Goal: Task Accomplishment & Management: Manage account settings

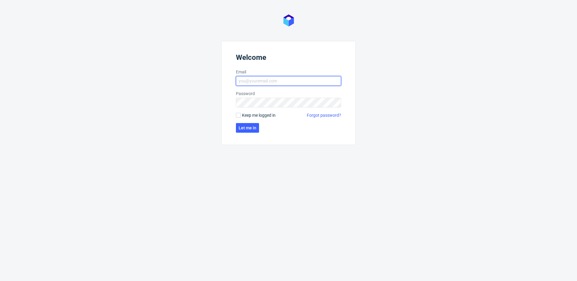
type input "[EMAIL_ADDRESS][DOMAIN_NAME]"
drag, startPoint x: 252, startPoint y: 115, endPoint x: 250, endPoint y: 123, distance: 8.6
click at [252, 115] on span "Keep me logged in" at bounding box center [259, 115] width 34 height 6
click at [241, 115] on input "Keep me logged in" at bounding box center [238, 115] width 5 height 5
checkbox input "true"
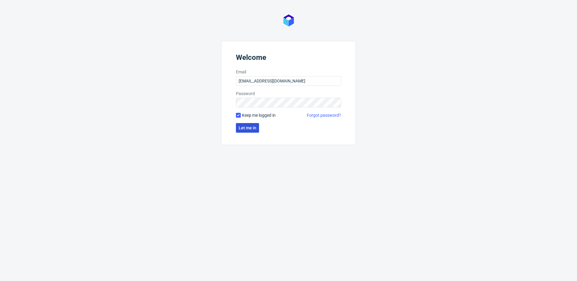
click at [251, 131] on button "Let me in" at bounding box center [247, 128] width 23 height 10
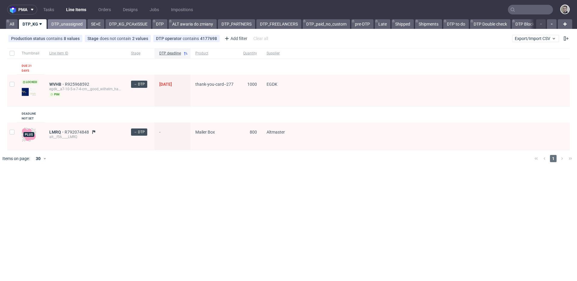
click at [62, 24] on link "DTP_unassigned" at bounding box center [67, 24] width 38 height 10
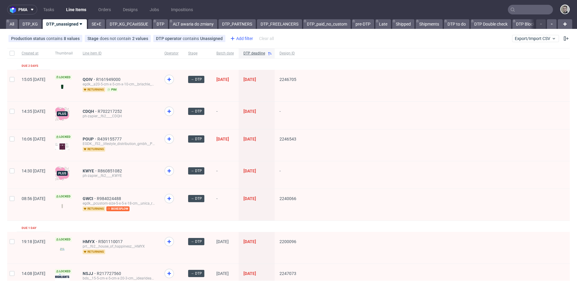
click at [236, 36] on div "Add filter" at bounding box center [241, 39] width 26 height 10
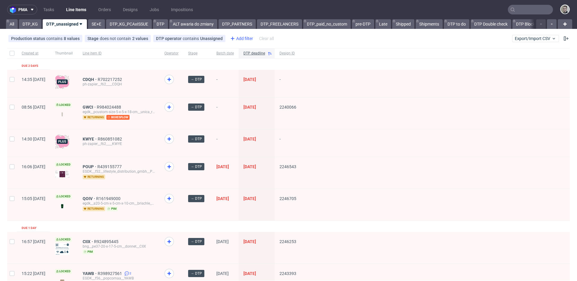
click at [244, 37] on div "Add filter" at bounding box center [241, 39] width 26 height 10
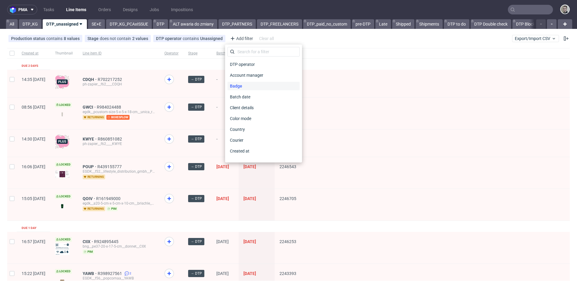
click at [244, 86] on span "Badge" at bounding box center [236, 86] width 17 height 8
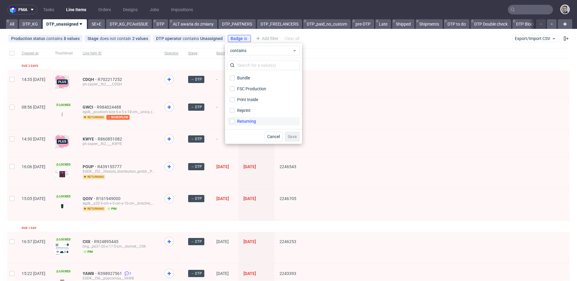
click at [257, 124] on label "Returning" at bounding box center [264, 121] width 72 height 8
click at [235, 124] on input "Returning" at bounding box center [232, 121] width 5 height 5
checkbox input "true"
click at [295, 136] on span "Save" at bounding box center [292, 136] width 9 height 4
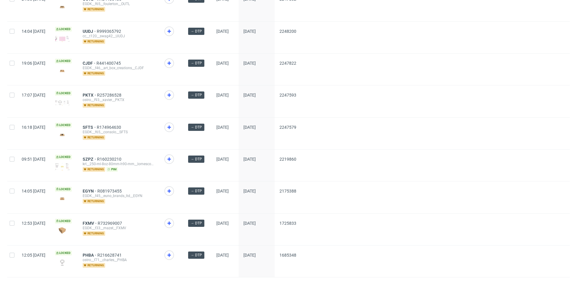
scroll to position [816, 0]
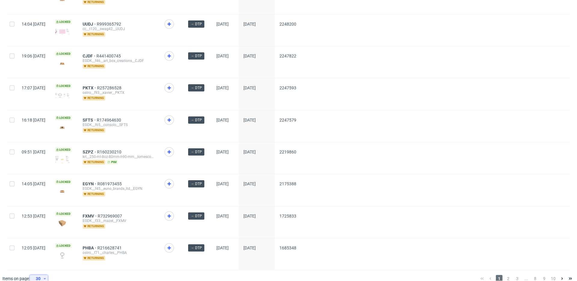
click at [39, 274] on div "30" at bounding box center [37, 278] width 11 height 8
click at [41, 243] on div "60" at bounding box center [41, 242] width 12 height 8
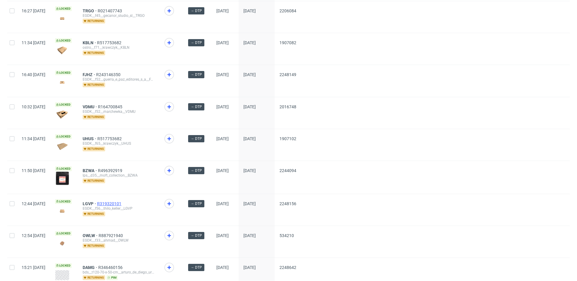
scroll to position [1787, 0]
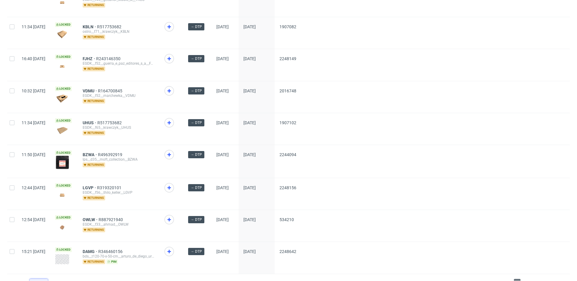
click at [42, 278] on div "60" at bounding box center [37, 282] width 11 height 8
click at [42, 254] on div "120" at bounding box center [41, 255] width 12 height 8
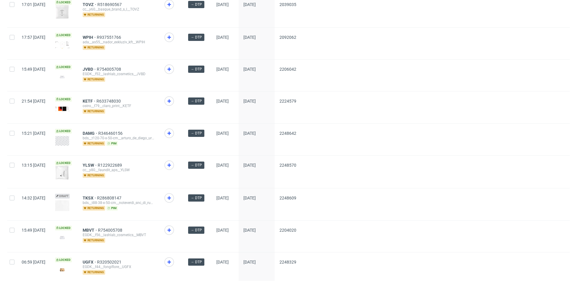
scroll to position [1729, 0]
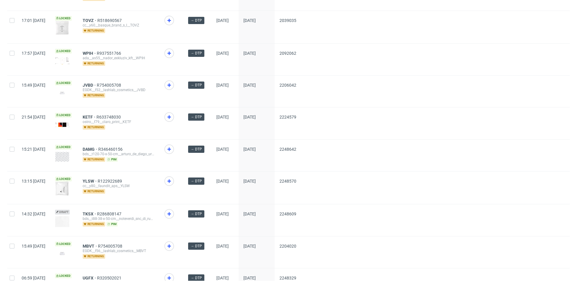
drag, startPoint x: 104, startPoint y: 170, endPoint x: 107, endPoint y: 165, distance: 6.1
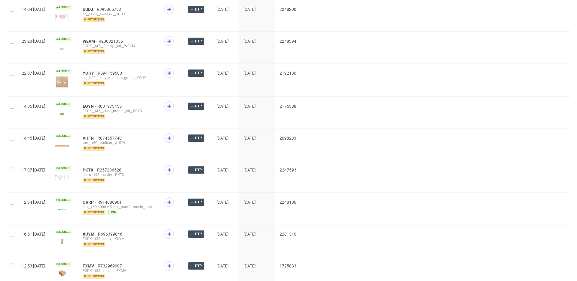
scroll to position [1037, 0]
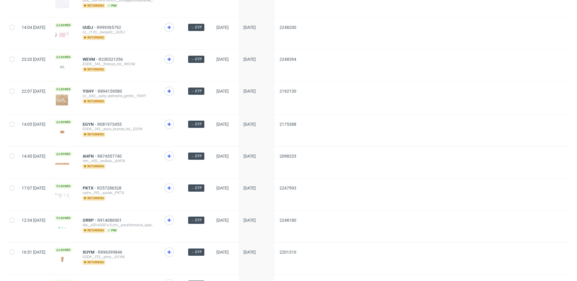
drag, startPoint x: 103, startPoint y: 115, endPoint x: 102, endPoint y: 109, distance: 6.1
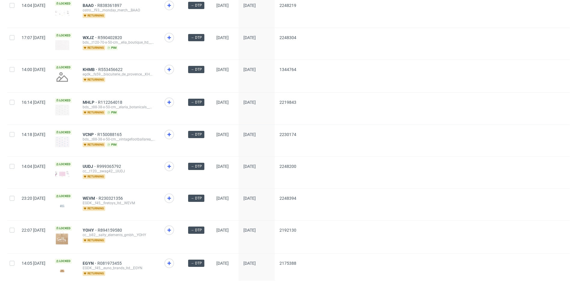
scroll to position [828, 0]
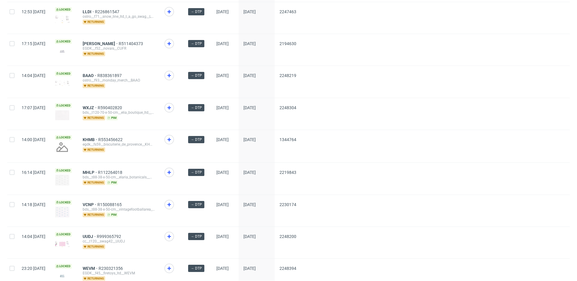
drag, startPoint x: 104, startPoint y: 35, endPoint x: 106, endPoint y: 32, distance: 3.2
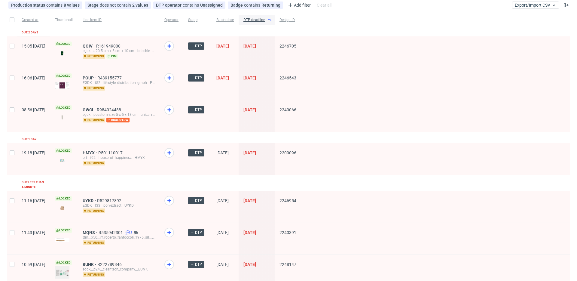
scroll to position [43, 0]
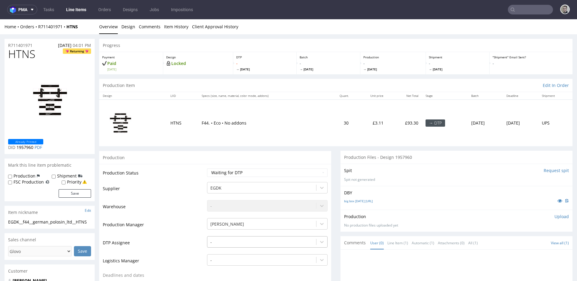
click at [225, 241] on div "-" at bounding box center [267, 240] width 121 height 8
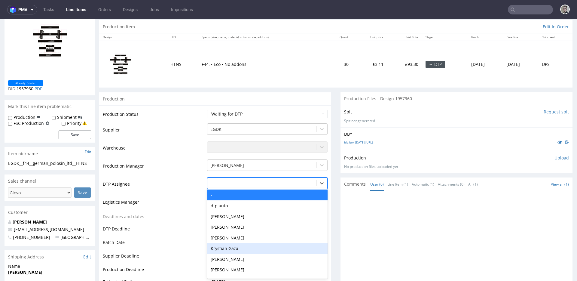
click at [239, 248] on div "Krystian Gaza" at bounding box center [267, 248] width 121 height 11
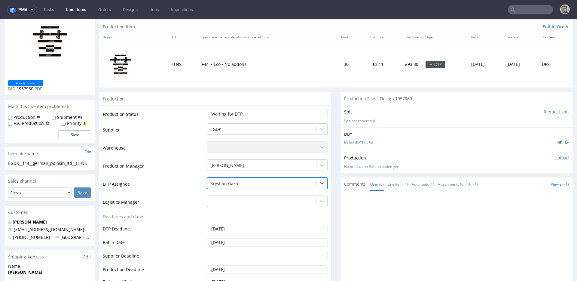
scroll to position [224, 0]
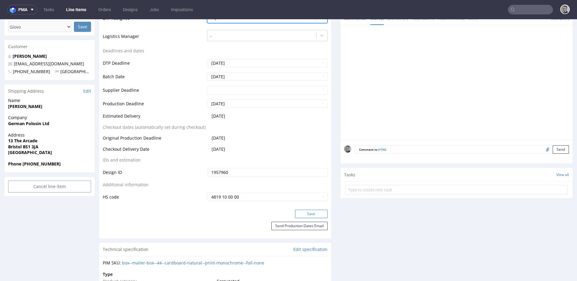
click at [305, 214] on button "Save" at bounding box center [311, 214] width 32 height 8
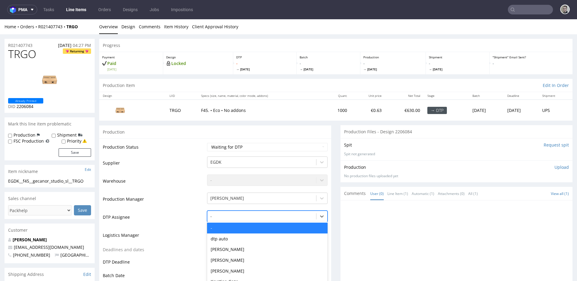
click at [224, 219] on div "- selected, 1 of 30. 30 results available. Use Up and Down to choose options, p…" at bounding box center [267, 215] width 121 height 8
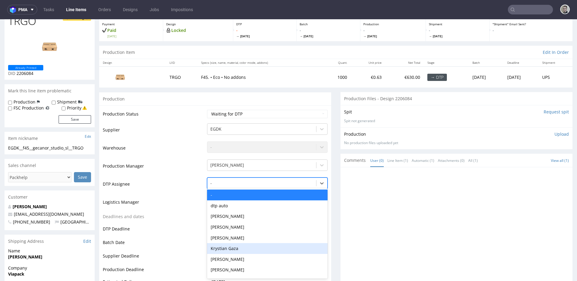
click at [232, 246] on div "Krystian Gaza" at bounding box center [267, 248] width 121 height 11
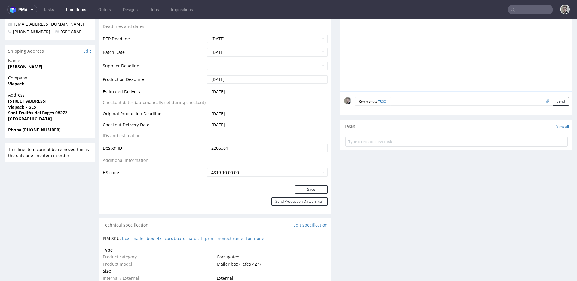
scroll to position [264, 0]
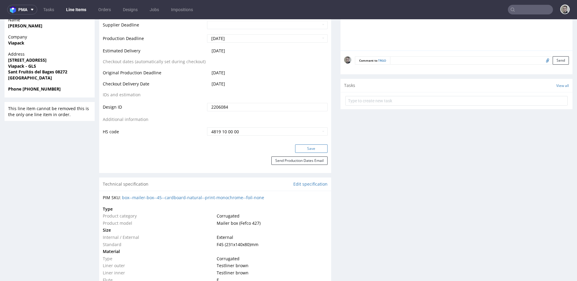
click at [302, 146] on button "Save" at bounding box center [311, 148] width 32 height 8
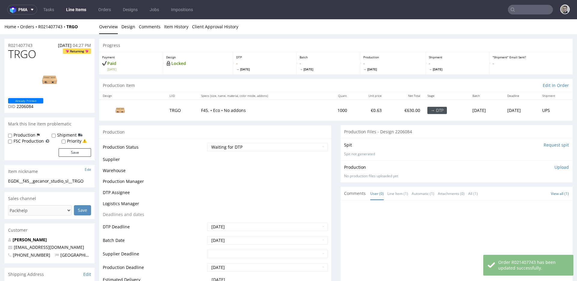
scroll to position [263, 0]
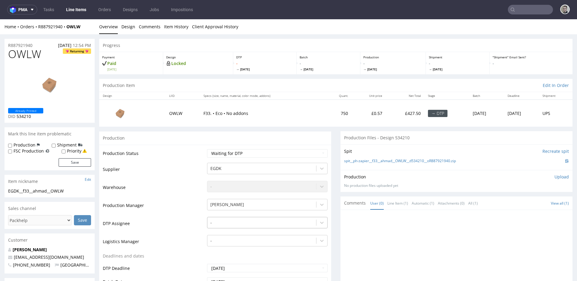
click at [222, 221] on div "-" at bounding box center [267, 221] width 121 height 8
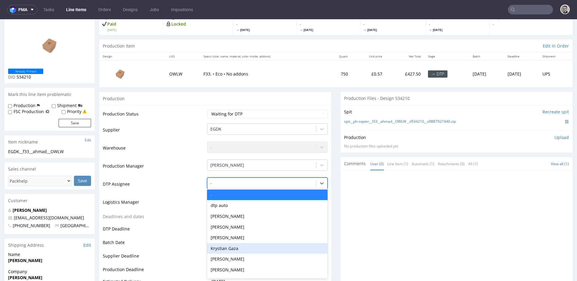
click at [229, 247] on div "Krystian Gaza" at bounding box center [267, 248] width 121 height 11
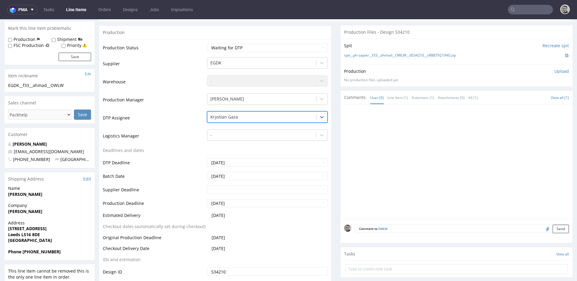
scroll to position [226, 0]
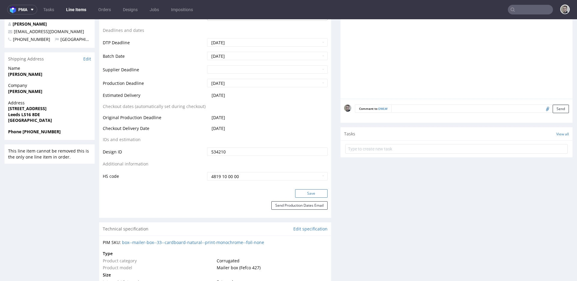
click at [307, 195] on button "Save" at bounding box center [311, 193] width 32 height 8
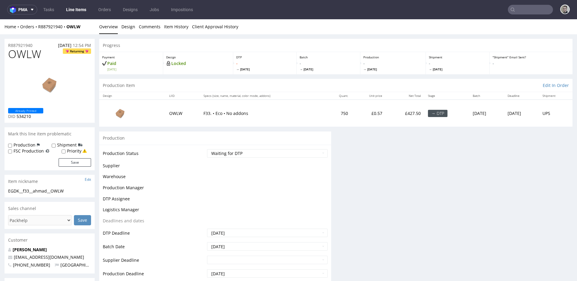
scroll to position [0, 0]
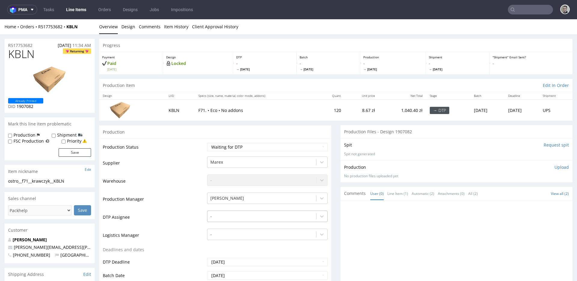
click at [235, 217] on div "-" at bounding box center [267, 215] width 121 height 8
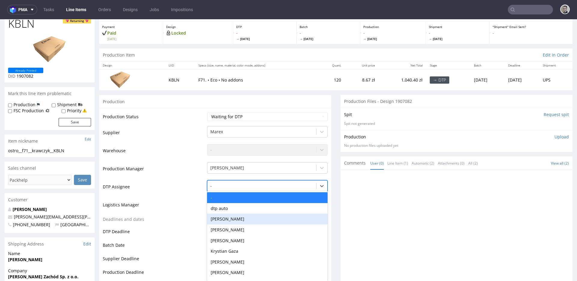
scroll to position [33, 0]
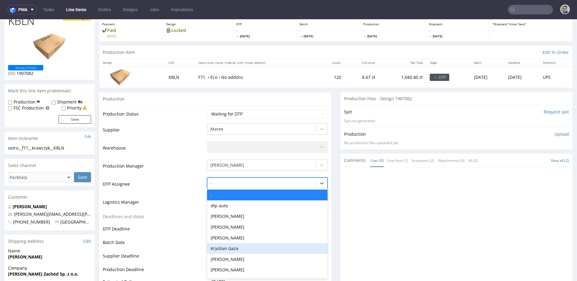
click at [235, 247] on div "Krystian Gaza" at bounding box center [267, 248] width 121 height 11
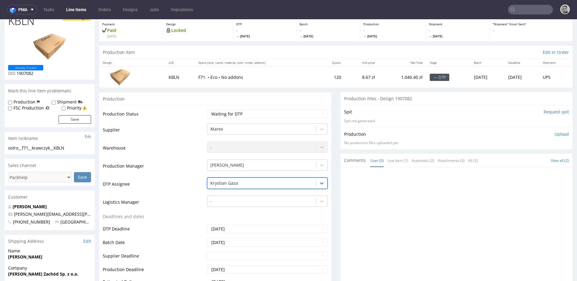
scroll to position [137, 0]
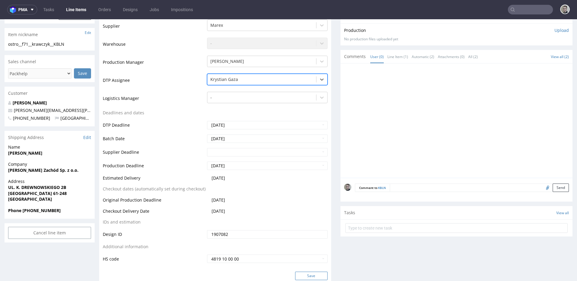
click at [310, 276] on button "Save" at bounding box center [311, 276] width 32 height 8
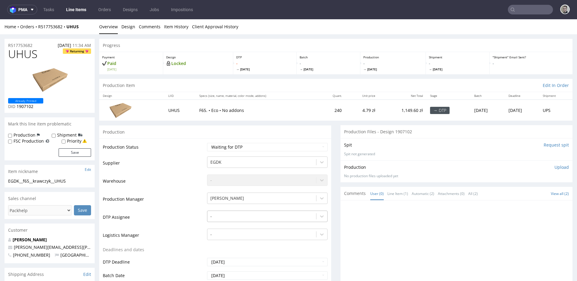
click at [218, 219] on div "-" at bounding box center [267, 215] width 121 height 8
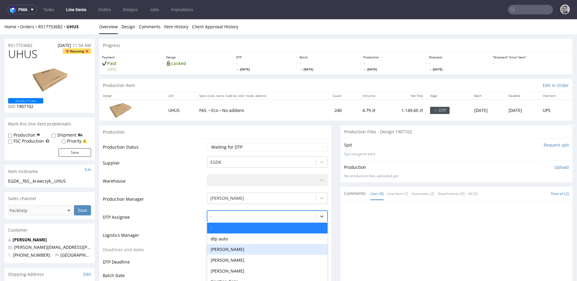
scroll to position [33, 0]
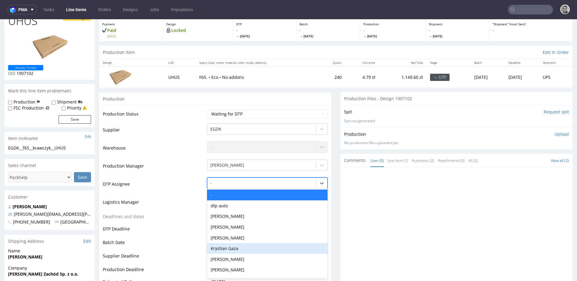
click at [223, 251] on div "Krystian Gaza" at bounding box center [267, 248] width 121 height 11
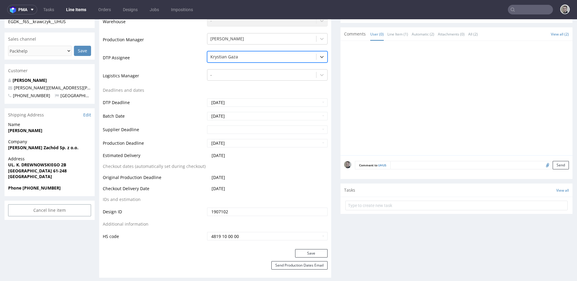
scroll to position [224, 0]
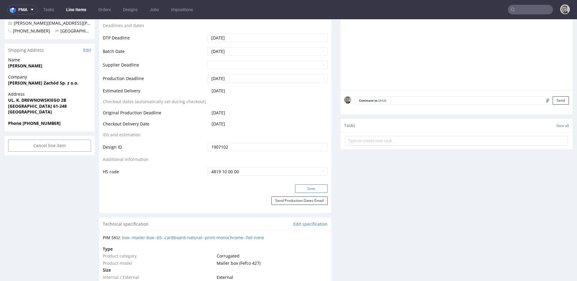
click at [307, 192] on button "Save" at bounding box center [311, 188] width 32 height 8
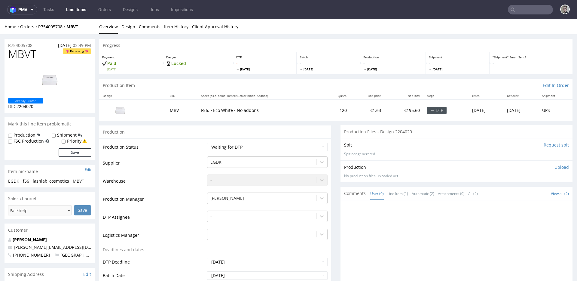
click at [216, 223] on td "-" at bounding box center [267, 219] width 122 height 18
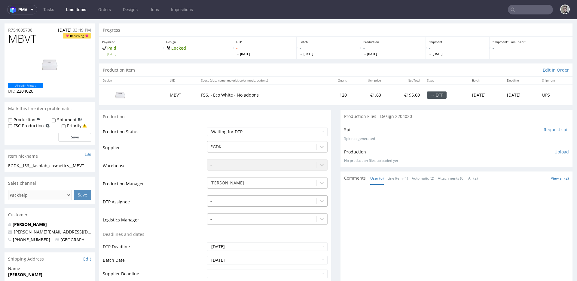
click at [220, 204] on div "-" at bounding box center [267, 199] width 121 height 8
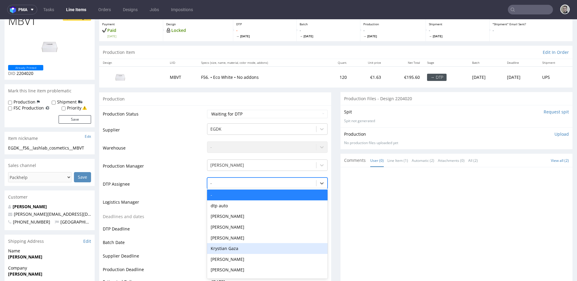
drag, startPoint x: 234, startPoint y: 249, endPoint x: 243, endPoint y: 245, distance: 10.0
click at [234, 249] on div "Krystian Gaza" at bounding box center [267, 248] width 121 height 11
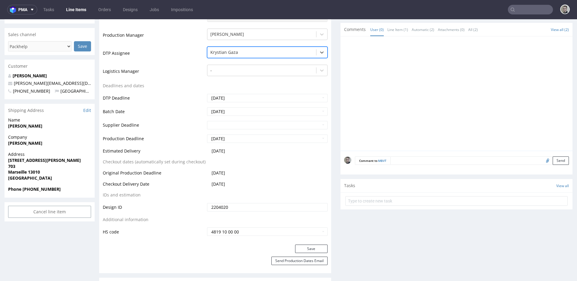
scroll to position [181, 0]
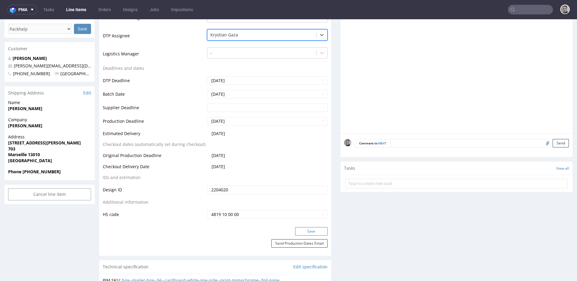
click at [308, 229] on button "Save" at bounding box center [311, 231] width 32 height 8
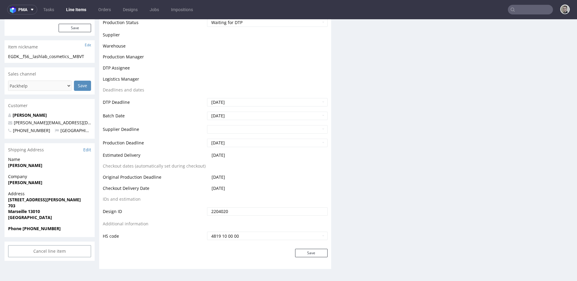
scroll to position [177, 0]
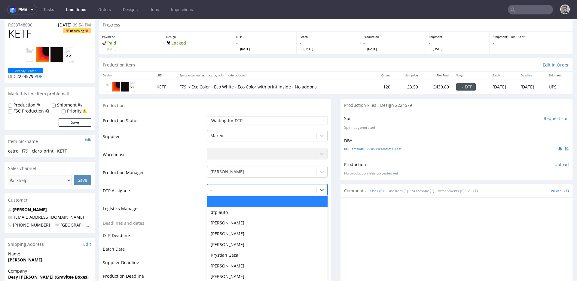
click at [218, 192] on div "- selected, 1 of 30. 30 results available. Use Up and Down to choose options, p…" at bounding box center [267, 188] width 121 height 8
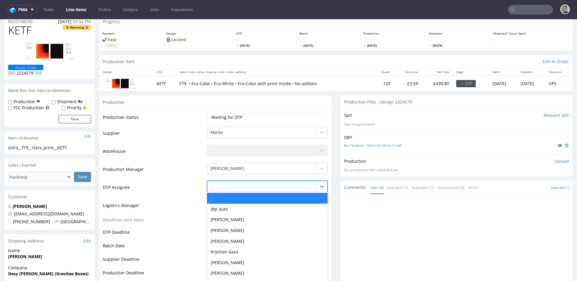
scroll to position [27, 0]
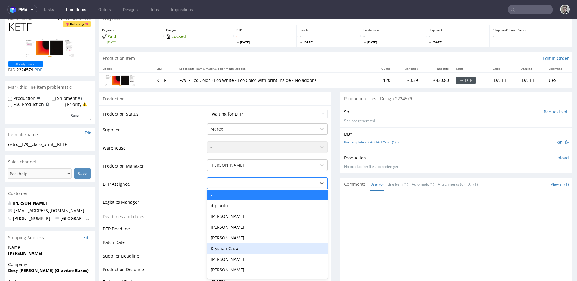
click at [235, 246] on div "Krystian Gaza" at bounding box center [267, 248] width 121 height 11
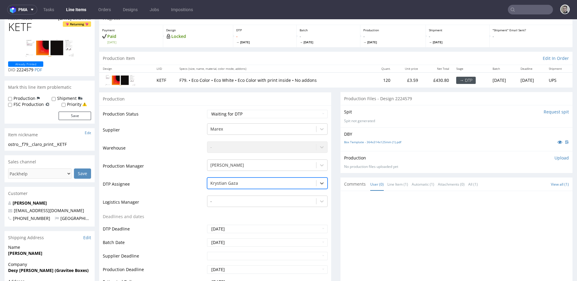
scroll to position [309, 0]
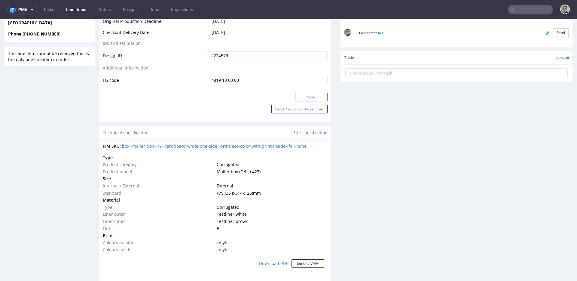
click at [316, 99] on button "Save" at bounding box center [311, 97] width 32 height 8
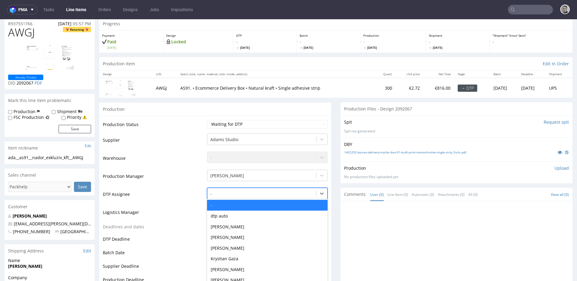
click at [252, 196] on div "- selected, 1 of 30. 30 results available. Use Up and Down to choose options, p…" at bounding box center [267, 192] width 121 height 8
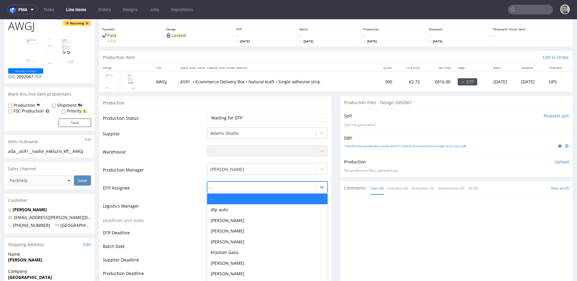
scroll to position [32, 0]
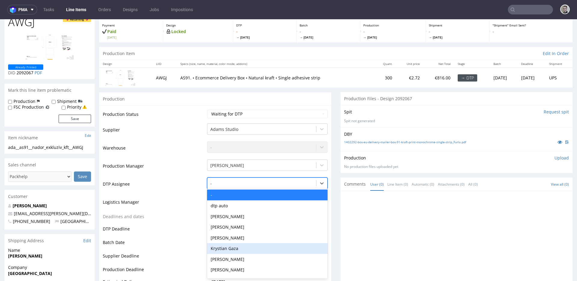
click at [249, 250] on div "Krystian Gaza" at bounding box center [267, 248] width 121 height 11
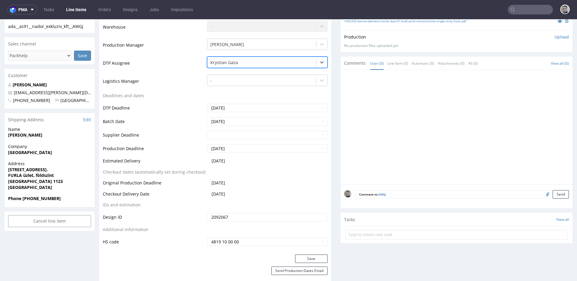
scroll to position [226, 0]
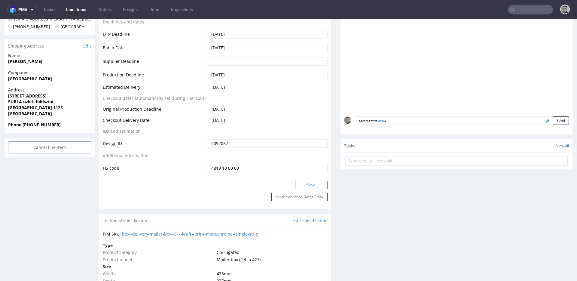
click at [300, 186] on button "Save" at bounding box center [311, 185] width 32 height 8
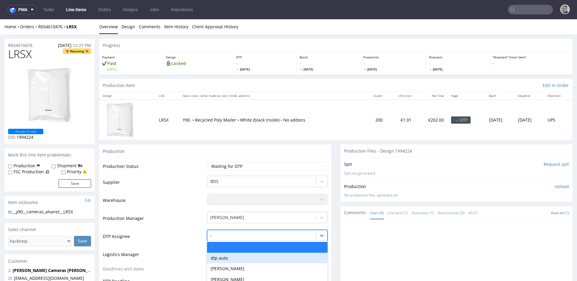
click at [234, 236] on div "dtp auto, 2 of 30. 30 results available. Use Up and Down to choose options, pre…" at bounding box center [267, 234] width 121 height 8
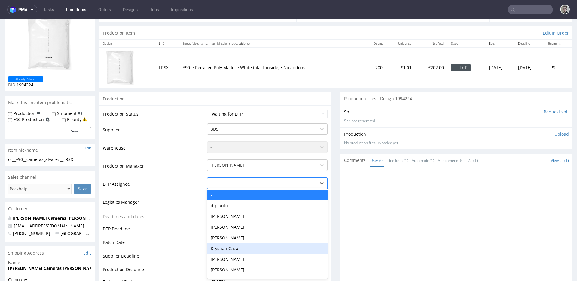
click at [235, 246] on div "Krystian Gaza" at bounding box center [267, 248] width 121 height 11
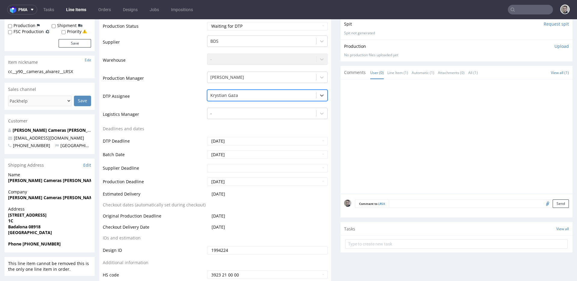
scroll to position [173, 0]
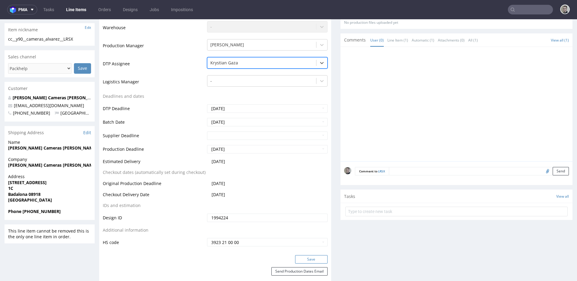
click at [313, 257] on button "Save" at bounding box center [311, 259] width 32 height 8
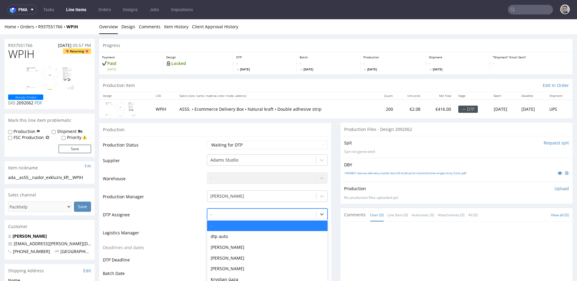
click at [243, 217] on div "- selected, 1 of 30. 30 results available. Use Up and Down to choose options, p…" at bounding box center [267, 212] width 121 height 8
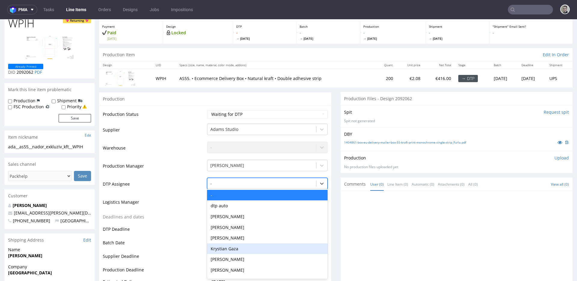
click at [244, 245] on div "Krystian Gaza" at bounding box center [267, 248] width 121 height 11
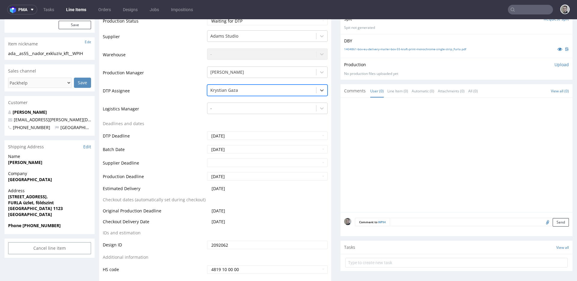
scroll to position [208, 0]
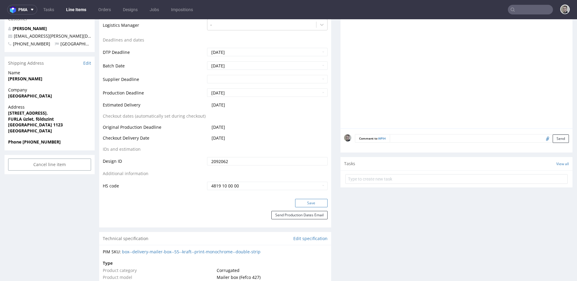
click at [312, 206] on button "Save" at bounding box center [311, 203] width 32 height 8
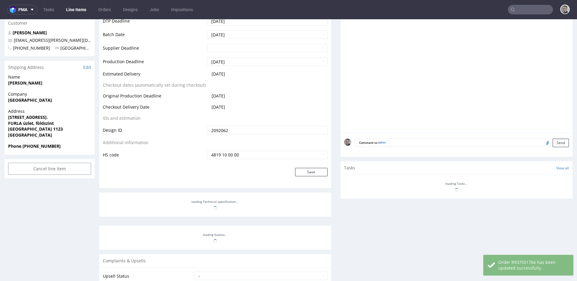
scroll to position [203, 0]
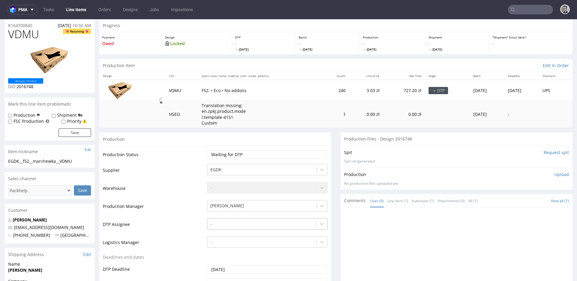
click at [222, 226] on div "-" at bounding box center [267, 222] width 121 height 8
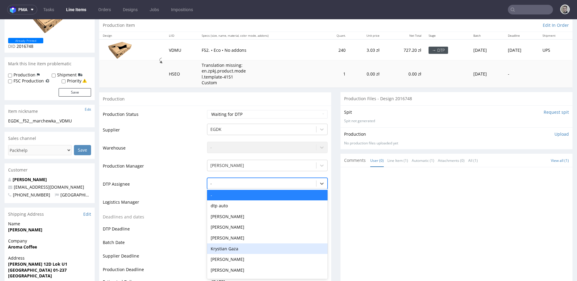
click at [228, 250] on div "Krystian Gaza" at bounding box center [267, 248] width 121 height 11
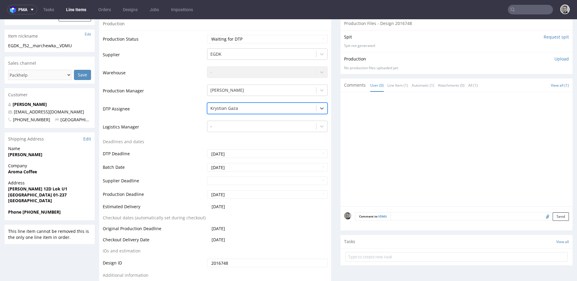
scroll to position [251, 0]
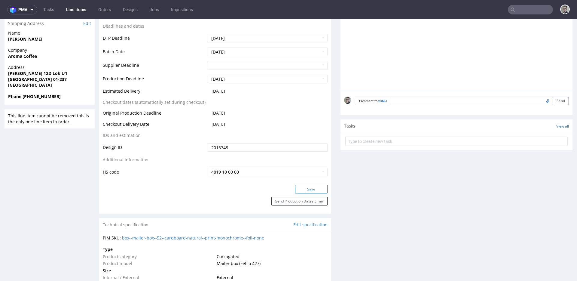
click at [313, 191] on button "Save" at bounding box center [311, 189] width 32 height 8
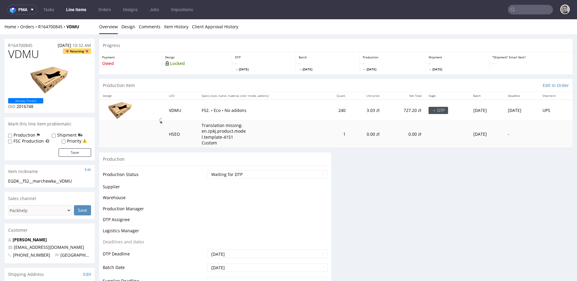
scroll to position [0, 0]
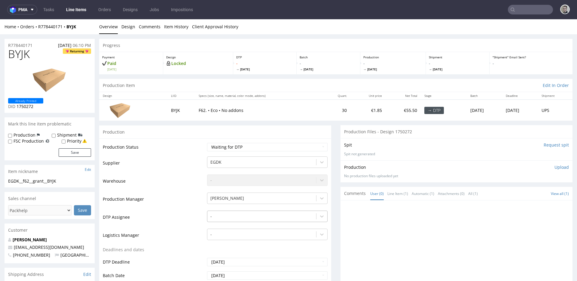
click at [236, 218] on div "-" at bounding box center [267, 215] width 121 height 8
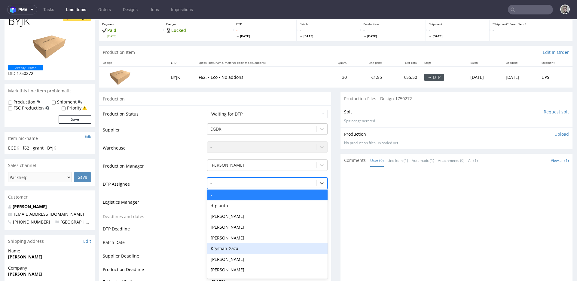
click at [243, 245] on div "Krystian Gaza" at bounding box center [267, 248] width 121 height 11
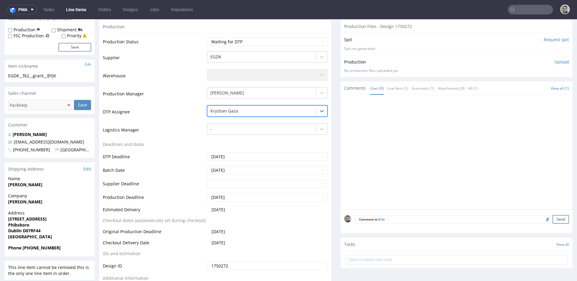
scroll to position [226, 0]
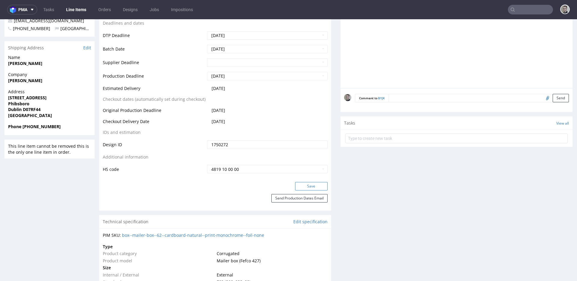
click at [312, 189] on button "Save" at bounding box center [311, 186] width 32 height 8
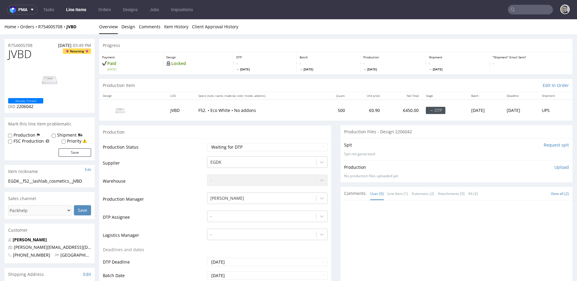
click at [232, 208] on td "[PERSON_NAME]" at bounding box center [267, 201] width 122 height 18
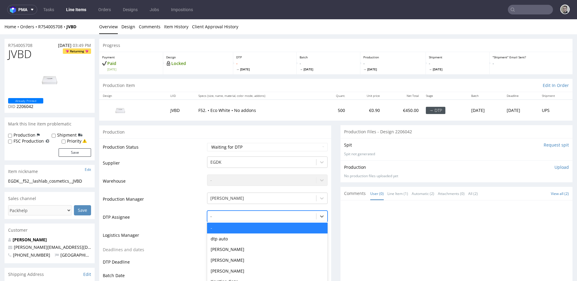
click at [230, 211] on div "- selected, 1 of 30. 30 results available. Use Up and Down to choose options, p…" at bounding box center [267, 215] width 121 height 8
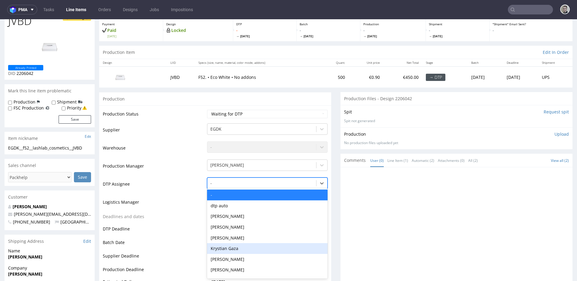
click at [233, 244] on div "Krystian Gaza" at bounding box center [267, 248] width 121 height 11
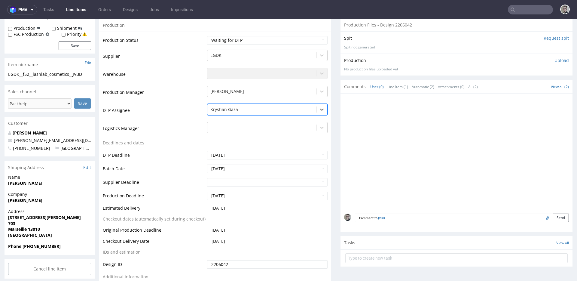
scroll to position [224, 0]
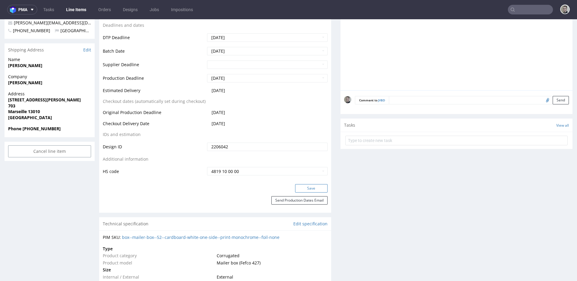
click at [310, 189] on button "Save" at bounding box center [311, 188] width 32 height 8
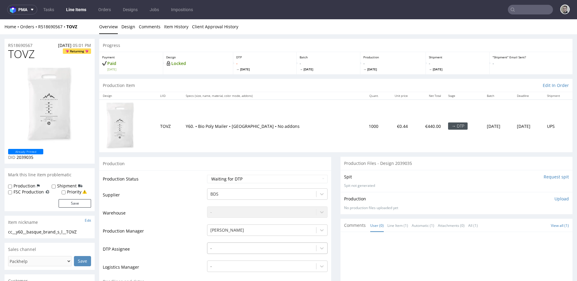
click at [232, 246] on div "-" at bounding box center [267, 246] width 121 height 8
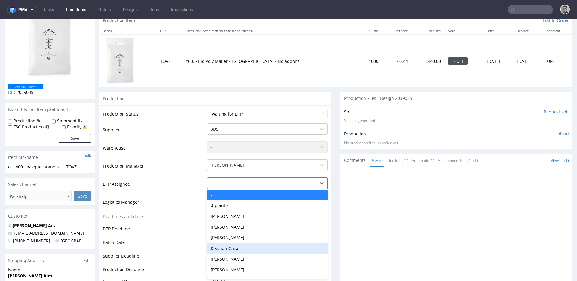
click at [243, 245] on div "Krystian Gaza" at bounding box center [267, 248] width 121 height 11
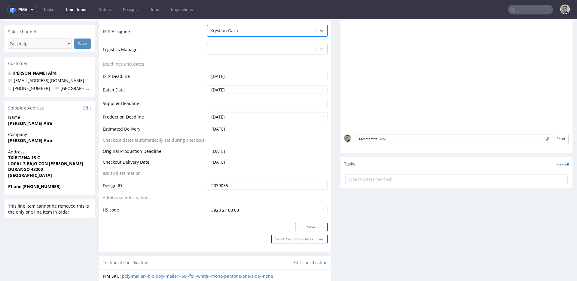
scroll to position [268, 0]
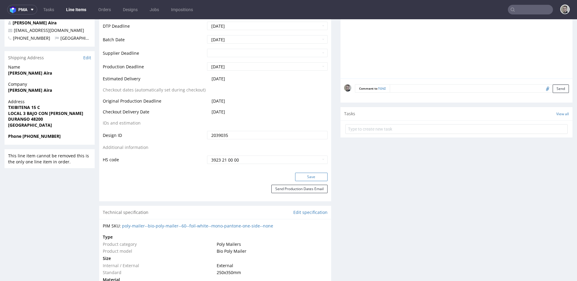
click at [309, 177] on button "Save" at bounding box center [311, 177] width 32 height 8
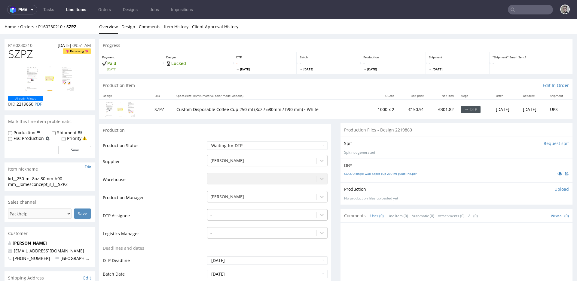
click at [262, 214] on div "-" at bounding box center [267, 213] width 121 height 8
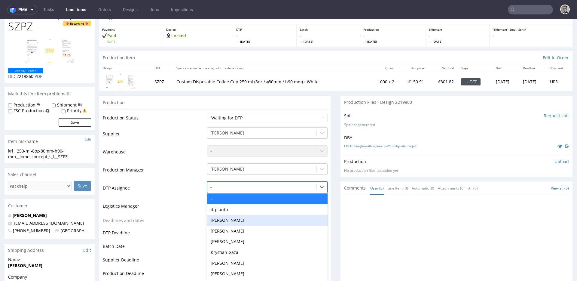
scroll to position [32, 0]
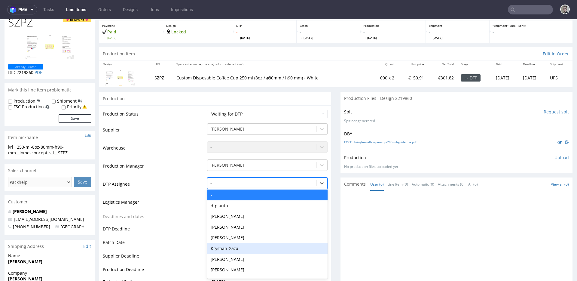
click at [254, 247] on div "Krystian Gaza" at bounding box center [267, 248] width 121 height 11
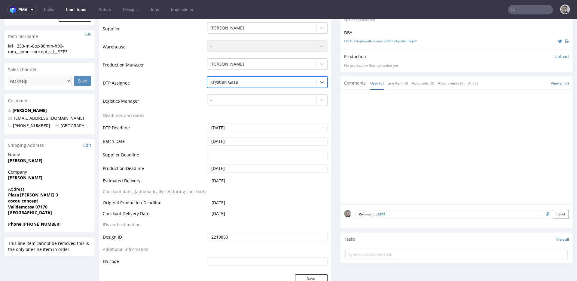
scroll to position [152, 0]
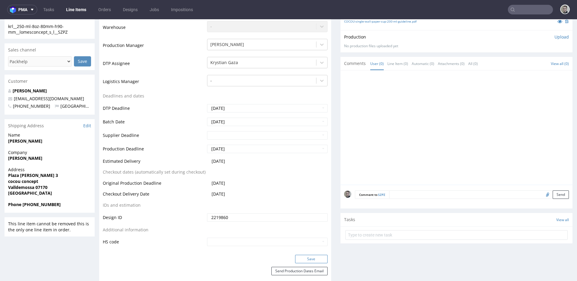
click at [302, 261] on button "Save" at bounding box center [311, 259] width 32 height 8
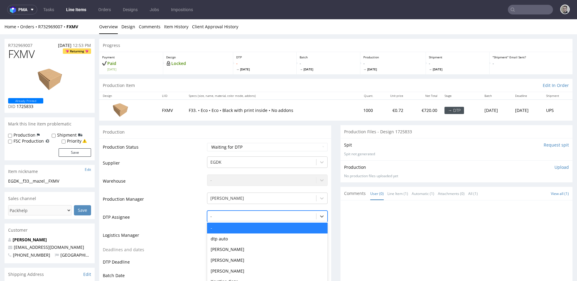
click at [267, 216] on div "- selected, 1 of 30. 30 results available. Use Up and Down to choose options, p…" at bounding box center [267, 215] width 121 height 8
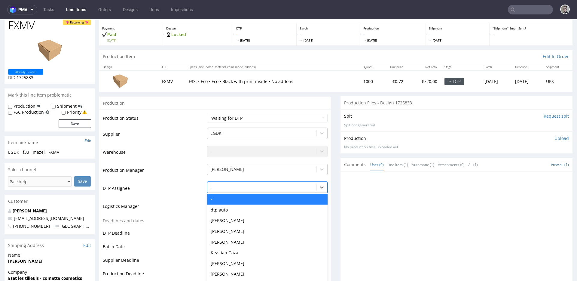
scroll to position [33, 0]
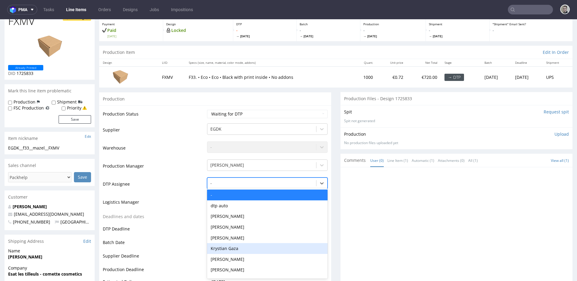
click at [254, 245] on div "Krystian Gaza" at bounding box center [267, 248] width 121 height 11
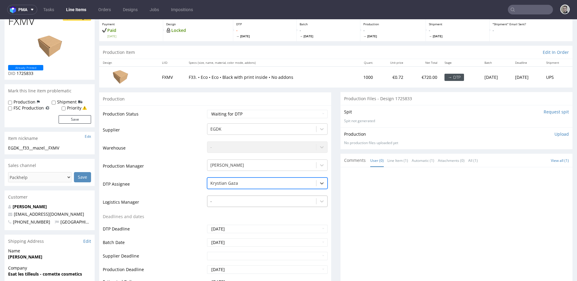
scroll to position [152, 0]
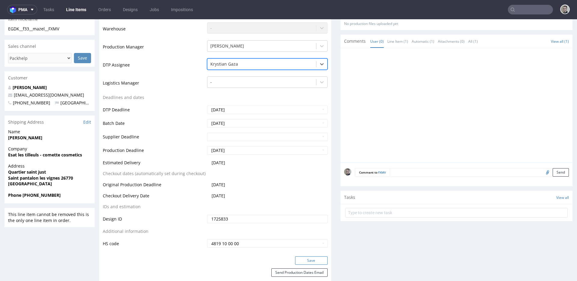
click at [303, 260] on button "Save" at bounding box center [311, 260] width 32 height 8
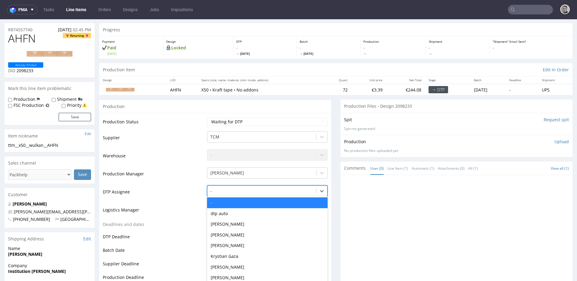
click at [249, 194] on div "- selected, 1 of 30. 30 results available. Use Up and Down to choose options, p…" at bounding box center [267, 189] width 121 height 8
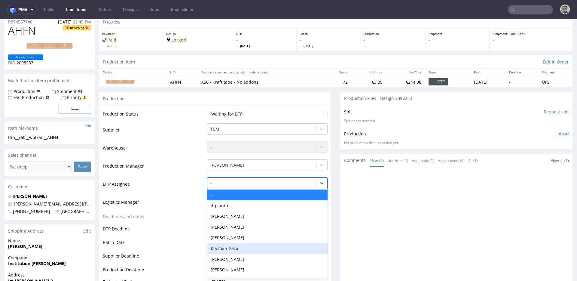
click at [240, 249] on div "Krystian Gaza" at bounding box center [267, 248] width 121 height 11
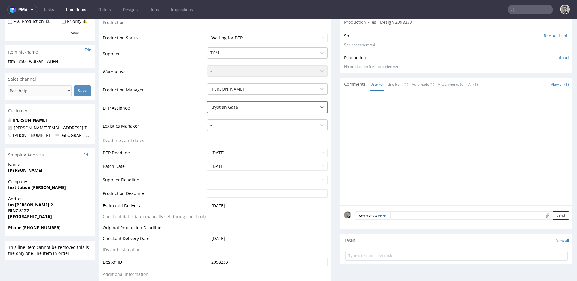
scroll to position [220, 0]
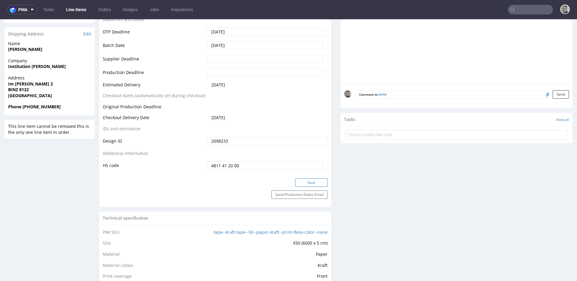
click at [298, 182] on button "Save" at bounding box center [311, 182] width 32 height 8
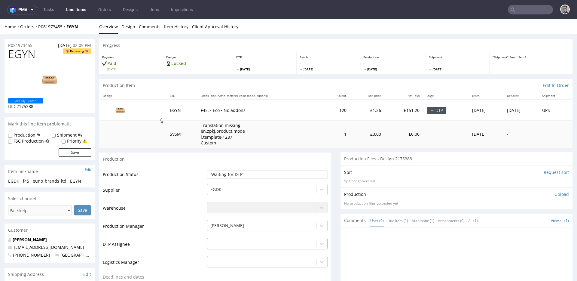
click at [227, 245] on div "-" at bounding box center [267, 242] width 121 height 8
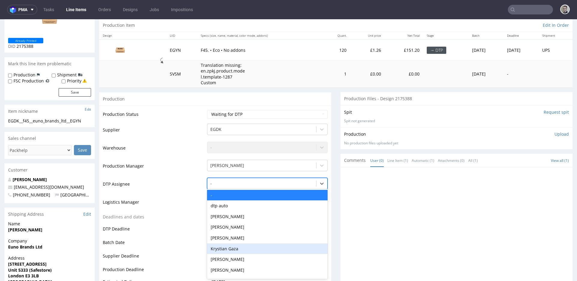
click at [226, 248] on div "Krystian Gaza" at bounding box center [267, 248] width 121 height 11
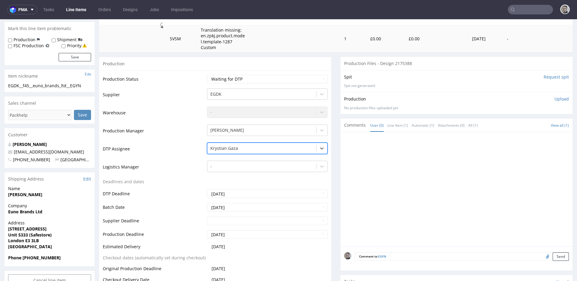
scroll to position [174, 0]
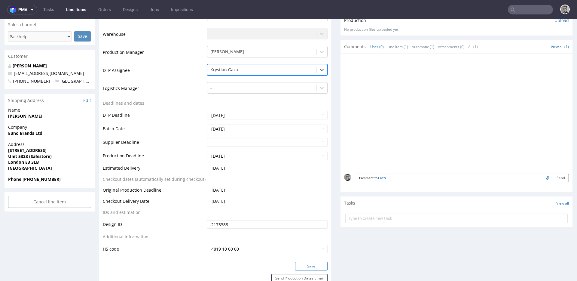
click at [302, 266] on button "Save" at bounding box center [311, 266] width 32 height 8
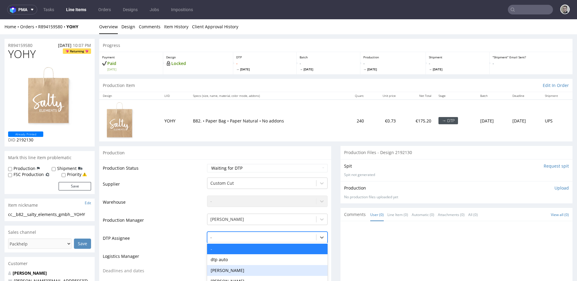
click at [251, 239] on div "Hapka Dominika, 3 of 30. 30 results available. Use Up and Down to choose option…" at bounding box center [267, 236] width 121 height 8
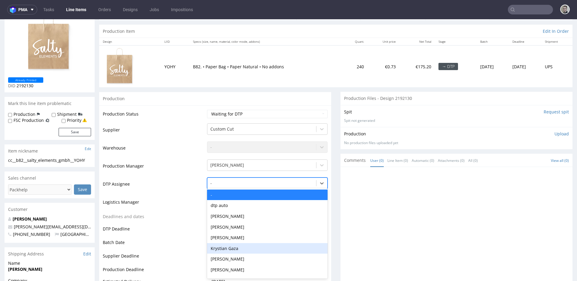
click at [243, 246] on div "Krystian Gaza" at bounding box center [267, 248] width 121 height 11
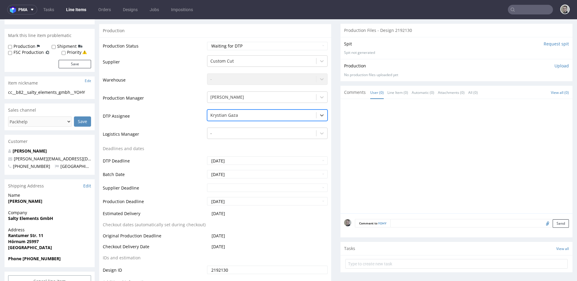
scroll to position [239, 0]
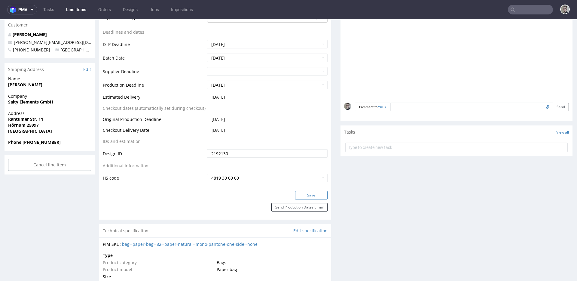
click at [303, 197] on button "Save" at bounding box center [311, 195] width 32 height 8
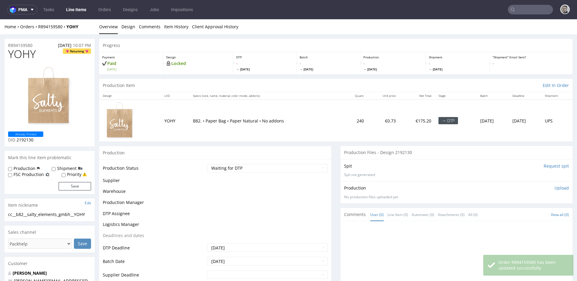
scroll to position [235, 0]
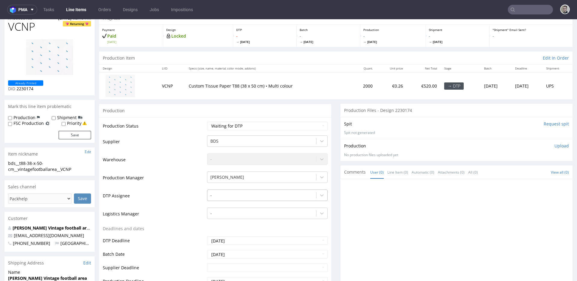
click at [248, 198] on div "-" at bounding box center [267, 193] width 121 height 8
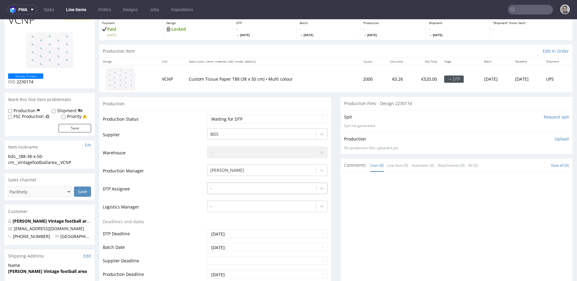
scroll to position [39, 0]
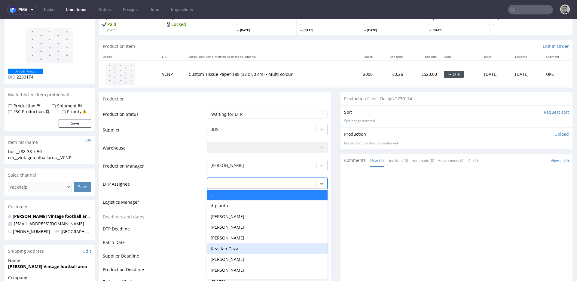
click at [241, 244] on div "Krystian Gaza" at bounding box center [267, 248] width 121 height 11
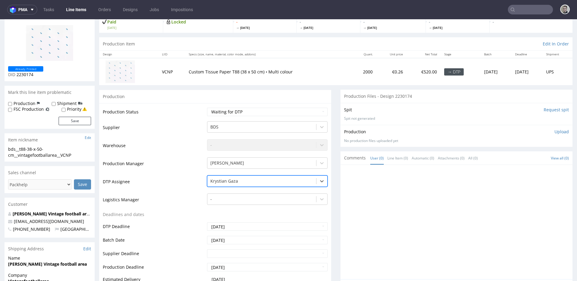
scroll to position [237, 0]
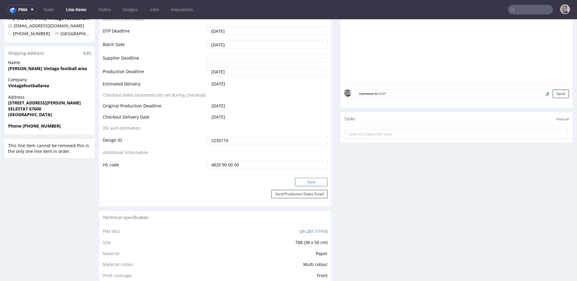
click at [312, 182] on button "Save" at bounding box center [311, 182] width 32 height 8
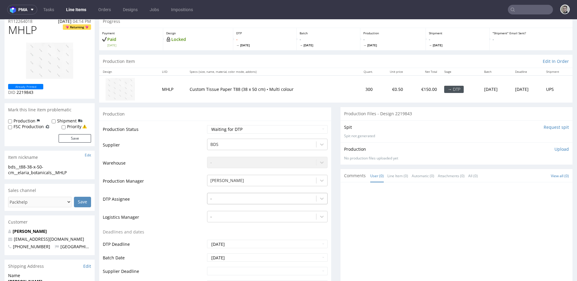
click at [264, 201] on div "-" at bounding box center [267, 197] width 121 height 8
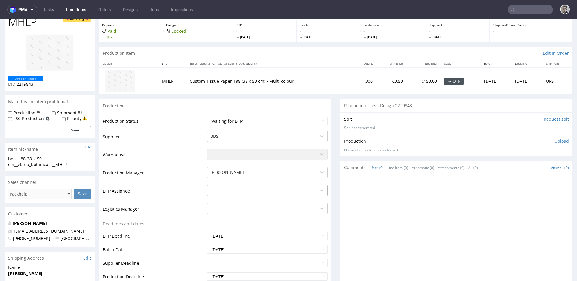
scroll to position [39, 0]
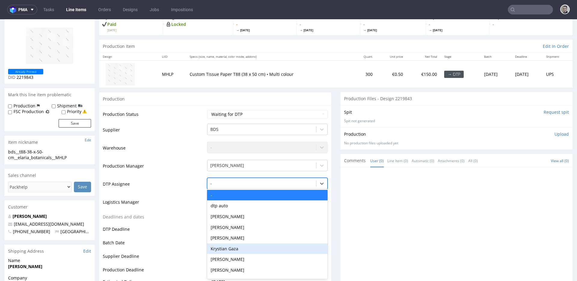
click at [246, 247] on div "Krystian Gaza" at bounding box center [267, 248] width 121 height 11
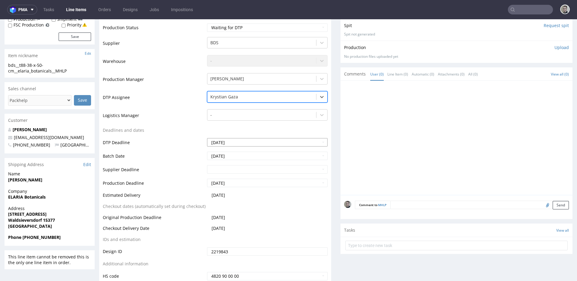
scroll to position [239, 0]
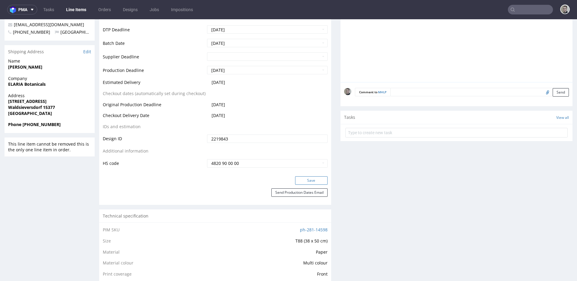
click at [309, 179] on button "Save" at bounding box center [311, 180] width 32 height 8
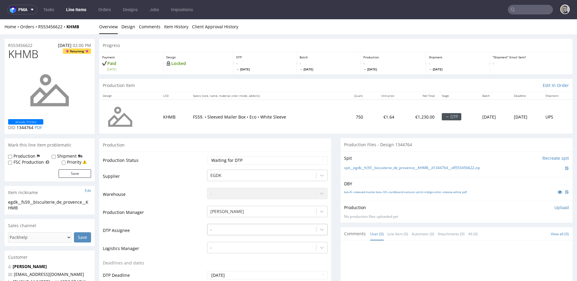
click at [268, 232] on div "-" at bounding box center [267, 228] width 121 height 8
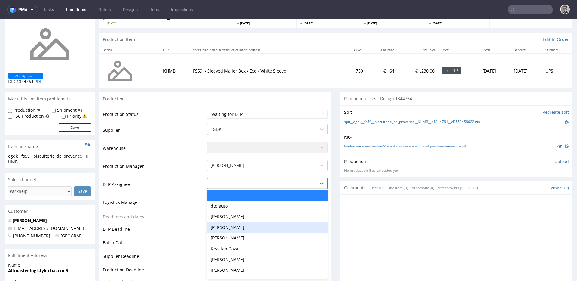
scroll to position [46, 0]
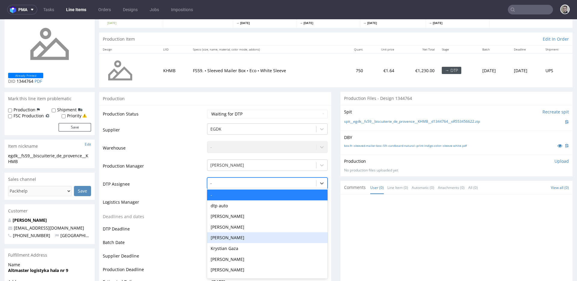
click at [258, 247] on div "Krystian Gaza" at bounding box center [267, 248] width 121 height 11
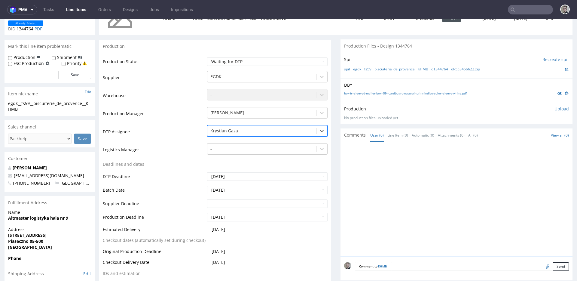
scroll to position [151, 0]
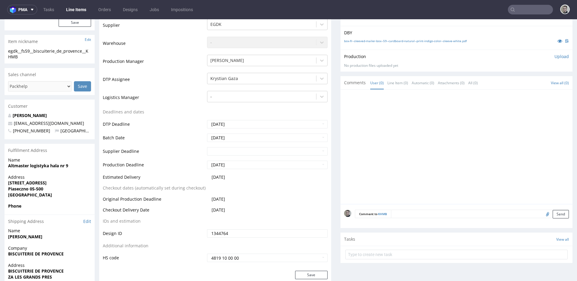
drag, startPoint x: 312, startPoint y: 274, endPoint x: 316, endPoint y: 267, distance: 7.9
click at [312, 274] on button "Save" at bounding box center [311, 275] width 32 height 8
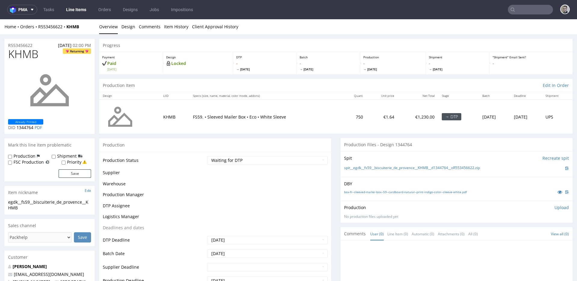
scroll to position [149, 0]
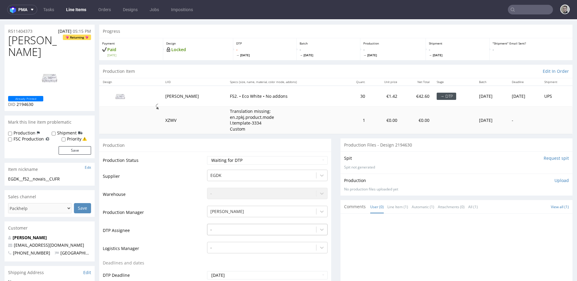
click at [229, 232] on div "-" at bounding box center [267, 228] width 121 height 8
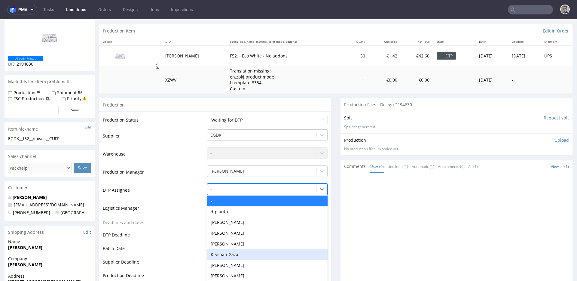
click at [229, 249] on div "Krystian Gaza" at bounding box center [267, 254] width 121 height 11
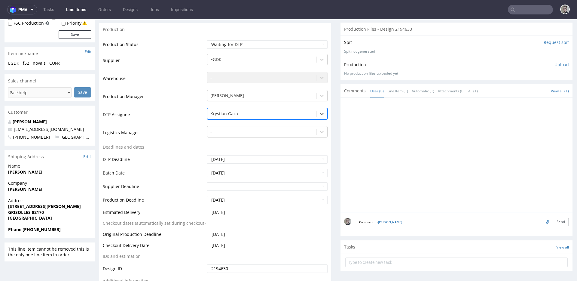
scroll to position [183, 0]
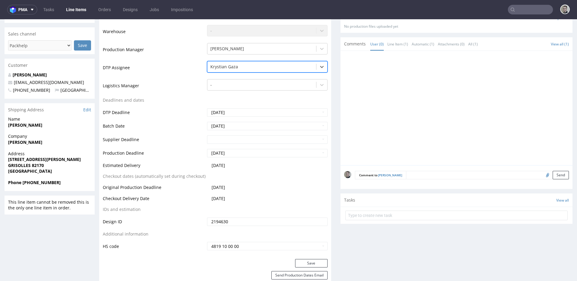
click at [310, 252] on div "Production Status Waiting for Artwork Waiting for Diecut Waiting for Mockup Wai…" at bounding box center [215, 124] width 232 height 270
click at [310, 259] on button "Save" at bounding box center [311, 263] width 32 height 8
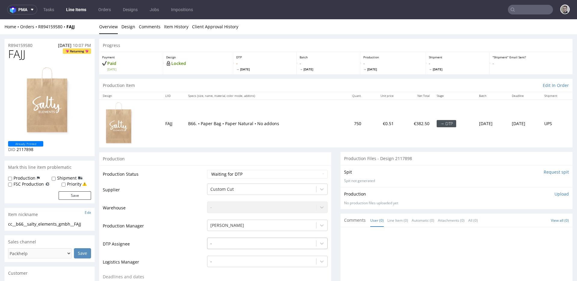
click at [238, 246] on div "-" at bounding box center [267, 242] width 121 height 8
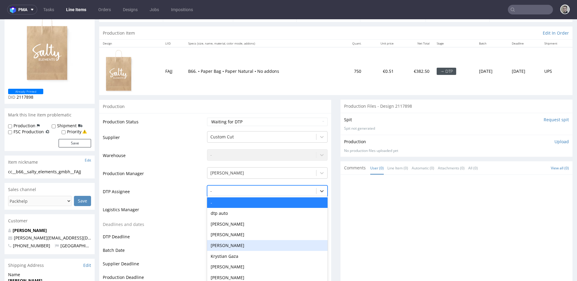
scroll to position [60, 0]
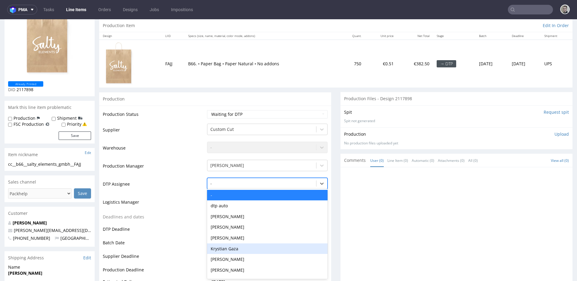
click at [232, 248] on div "Krystian Gaza" at bounding box center [267, 248] width 121 height 11
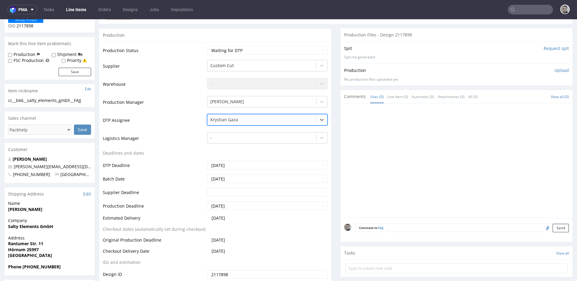
scroll to position [240, 0]
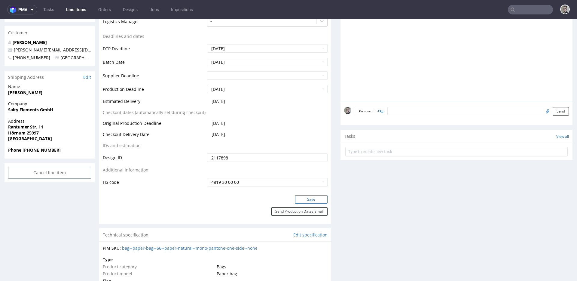
click at [310, 196] on button "Save" at bounding box center [311, 199] width 32 height 8
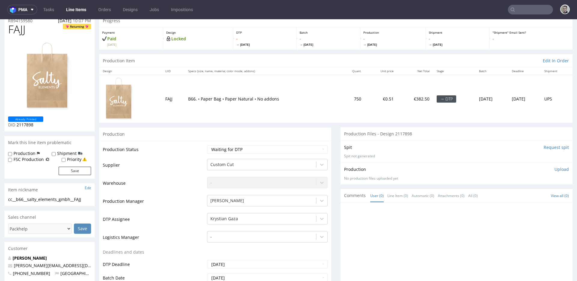
scroll to position [0, 0]
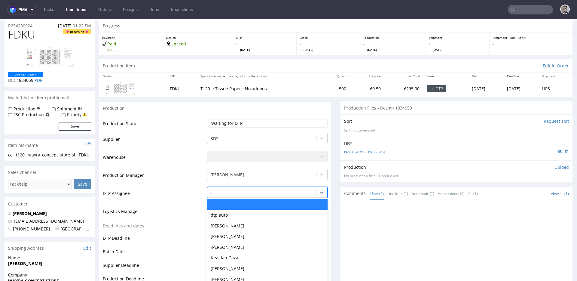
click at [272, 195] on div "- selected, 1 of 30. 30 results available. Use Up and Down to choose options, p…" at bounding box center [267, 191] width 121 height 8
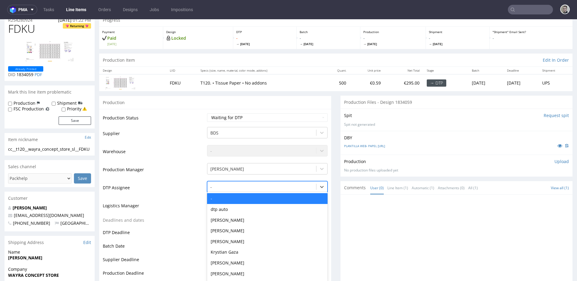
scroll to position [29, 0]
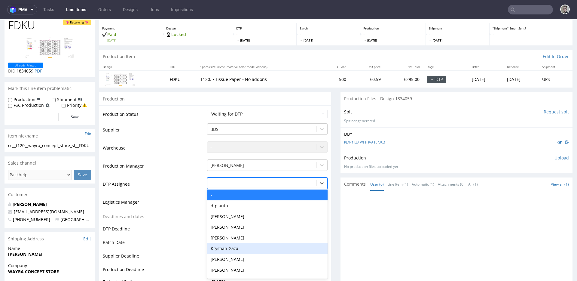
click at [230, 245] on div "Krystian Gaza" at bounding box center [267, 248] width 121 height 11
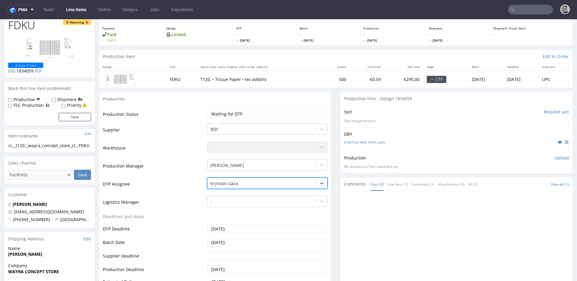
scroll to position [155, 0]
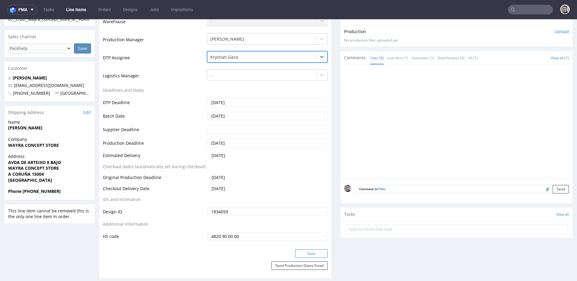
click at [315, 255] on button "Save" at bounding box center [311, 253] width 32 height 8
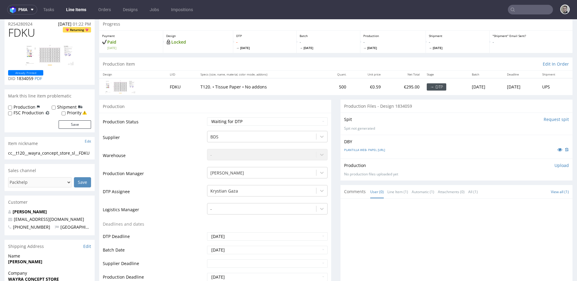
scroll to position [0, 0]
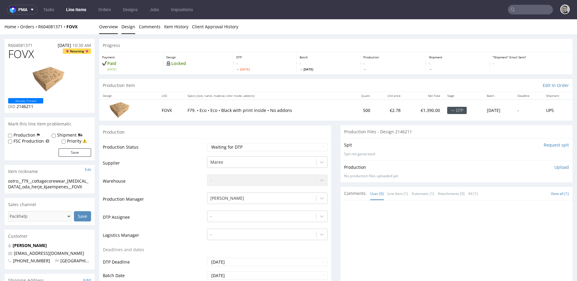
click at [127, 29] on link "Design" at bounding box center [129, 26] width 14 height 15
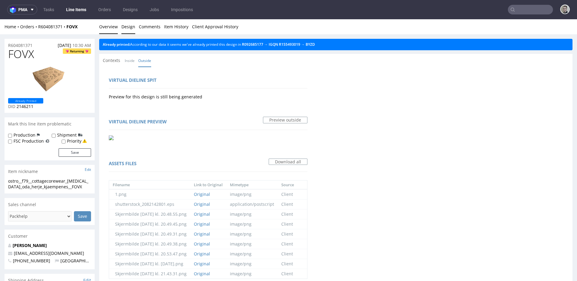
click at [107, 28] on link "Overview" at bounding box center [108, 26] width 19 height 15
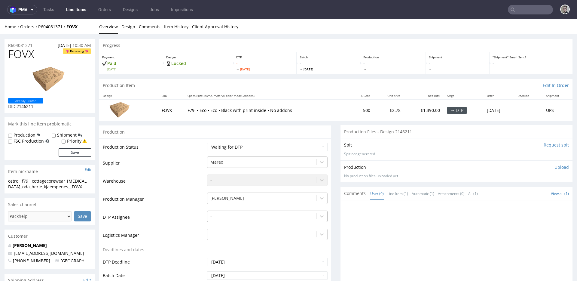
click at [245, 217] on div "-" at bounding box center [267, 215] width 121 height 8
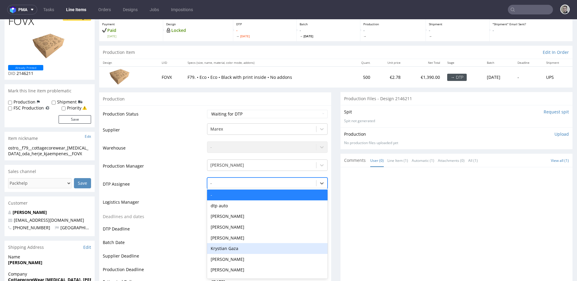
click at [236, 246] on div "Krystian Gaza" at bounding box center [267, 248] width 121 height 11
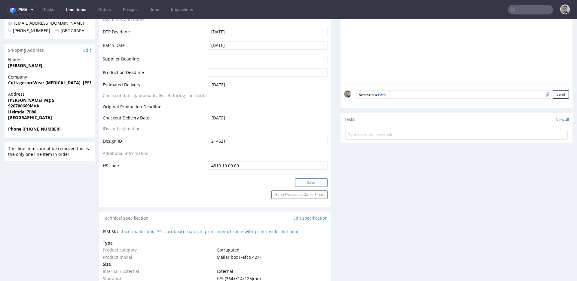
click at [309, 181] on button "Save" at bounding box center [311, 182] width 32 height 8
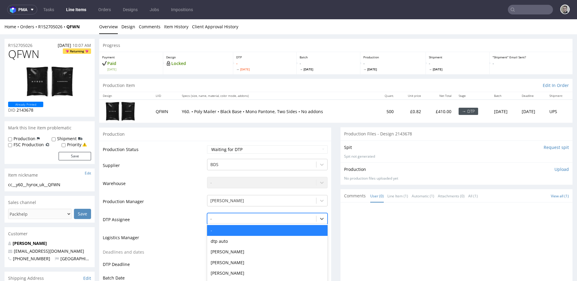
drag, startPoint x: 232, startPoint y: 215, endPoint x: 233, endPoint y: 221, distance: 6.0
click at [232, 215] on div "- selected, 1 of 30. 30 results available. Use Up and Down to choose options, p…" at bounding box center [267, 217] width 121 height 8
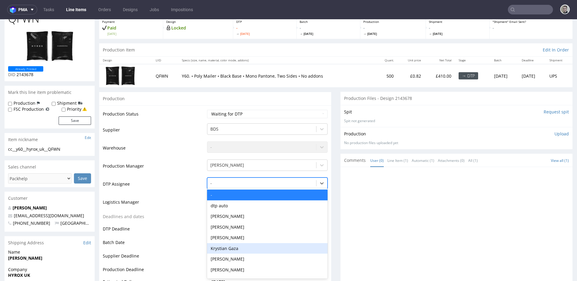
click at [233, 246] on div "Krystian Gaza" at bounding box center [267, 248] width 121 height 11
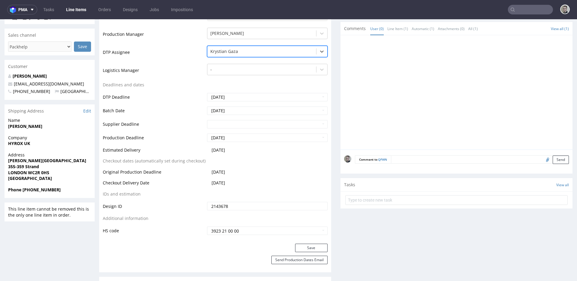
scroll to position [322, 0]
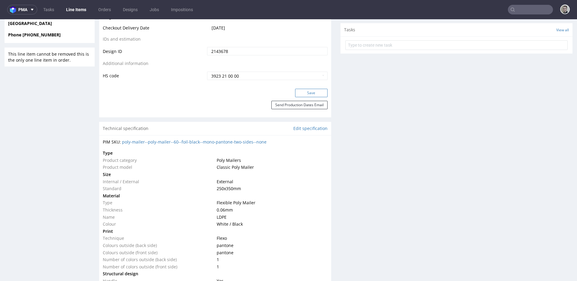
drag, startPoint x: 315, startPoint y: 97, endPoint x: 317, endPoint y: 91, distance: 6.8
click at [314, 97] on div "Save" at bounding box center [215, 95] width 232 height 12
click at [317, 91] on button "Save" at bounding box center [311, 93] width 32 height 8
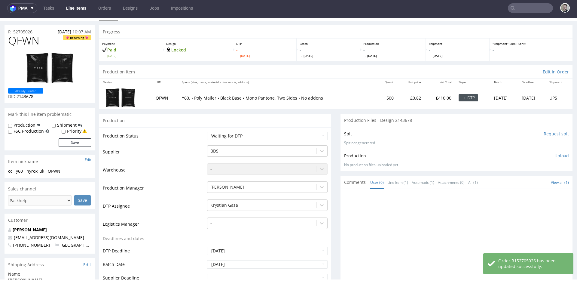
scroll to position [0, 0]
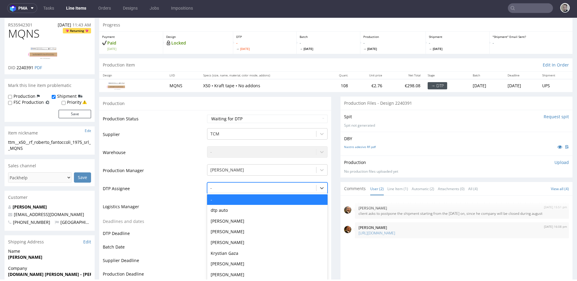
click at [266, 191] on div "- selected, 1 of 30. 30 results available. Use Up and Down to choose options, p…" at bounding box center [267, 186] width 121 height 8
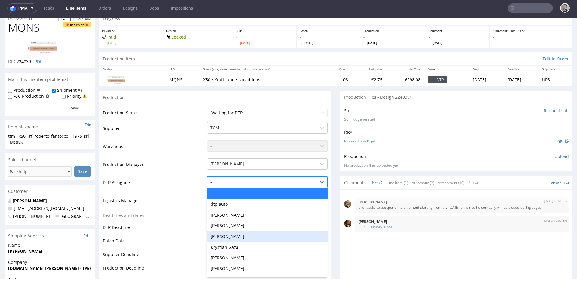
click at [244, 247] on div "Krystian Gaza" at bounding box center [267, 247] width 121 height 11
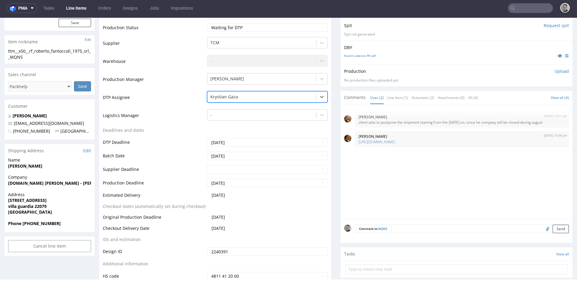
scroll to position [143, 0]
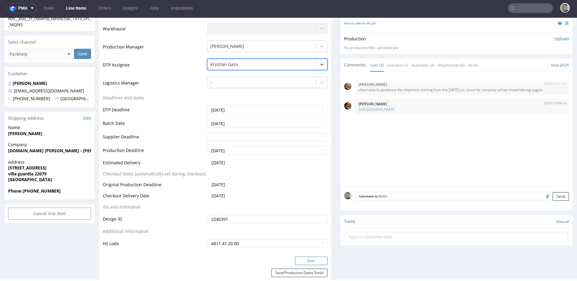
click at [313, 258] on button "Save" at bounding box center [311, 261] width 32 height 8
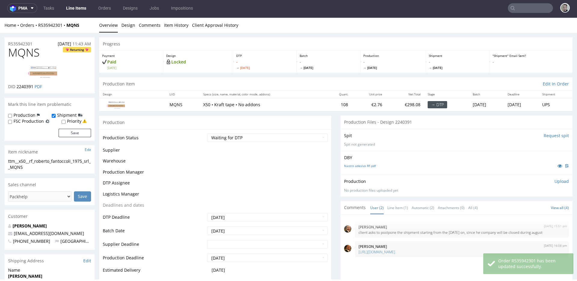
scroll to position [142, 0]
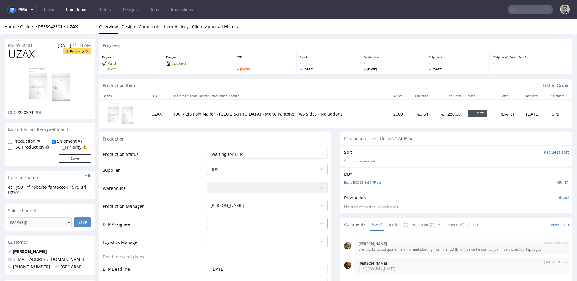
click at [251, 226] on div "-" at bounding box center [267, 222] width 121 height 8
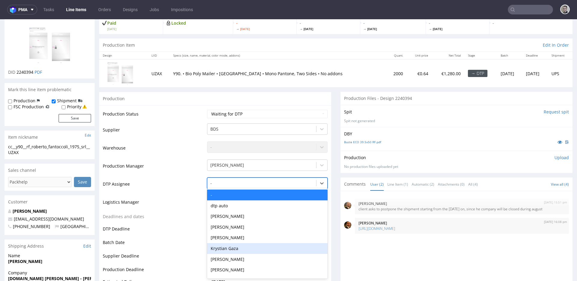
click at [233, 248] on div "Krystian Gaza" at bounding box center [267, 248] width 121 height 11
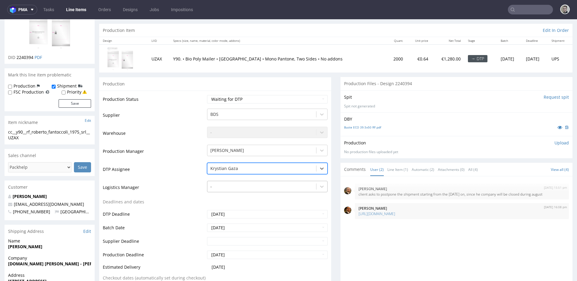
scroll to position [270, 0]
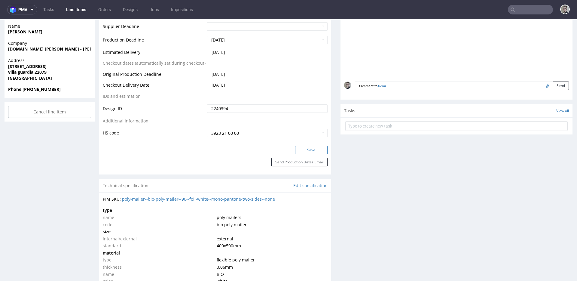
click at [316, 151] on button "Save" at bounding box center [311, 150] width 32 height 8
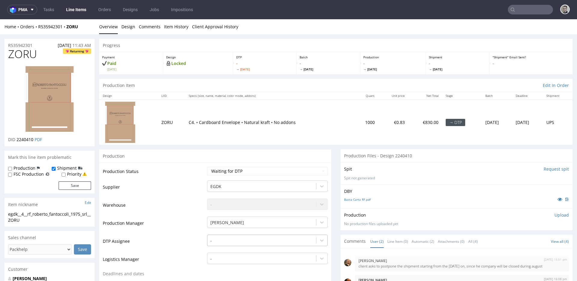
click at [233, 241] on div "-" at bounding box center [267, 239] width 121 height 8
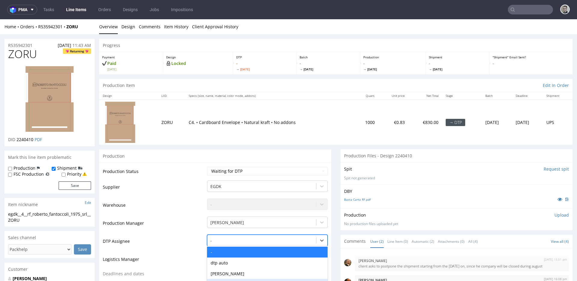
scroll to position [57, 0]
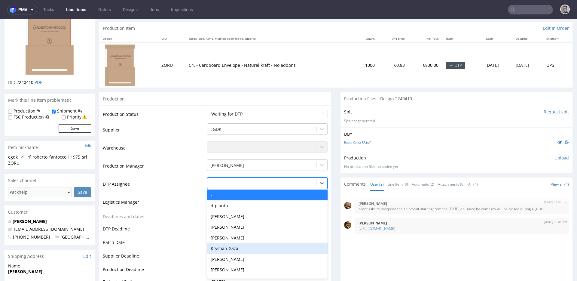
click at [232, 249] on div "Krystian Gaza" at bounding box center [267, 248] width 121 height 11
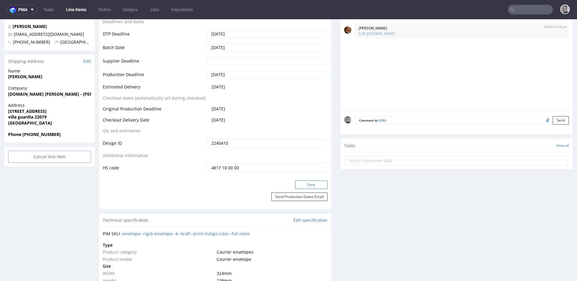
click at [314, 183] on button "Save" at bounding box center [311, 184] width 32 height 8
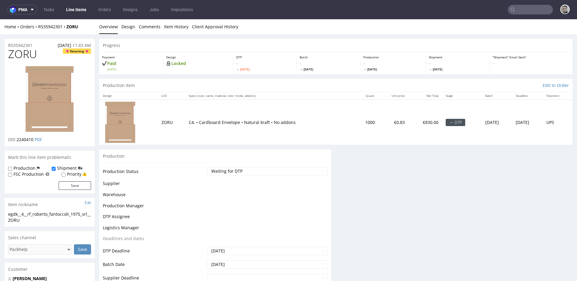
scroll to position [0, 0]
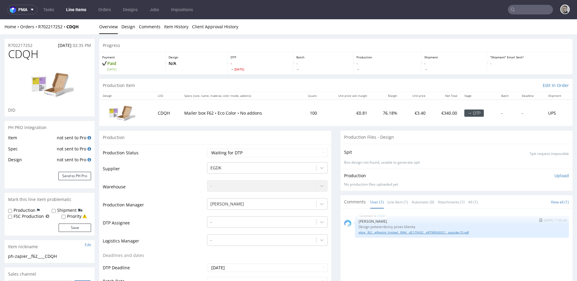
click at [399, 231] on link "phsg__f62__giftpoint_limited__RIAV__d2170432__oR798565021__outside (2).pdf" at bounding box center [462, 232] width 207 height 5
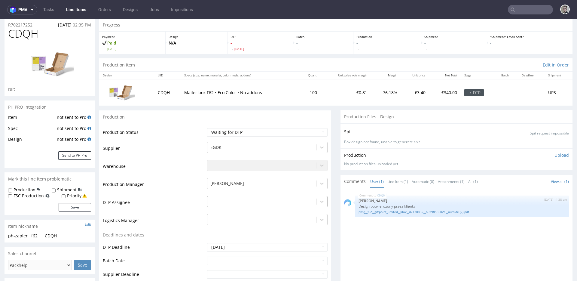
click at [273, 204] on div "-" at bounding box center [267, 200] width 121 height 8
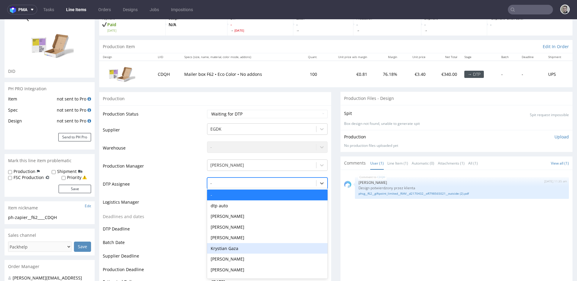
drag, startPoint x: 251, startPoint y: 248, endPoint x: 270, endPoint y: 220, distance: 34.0
click at [251, 248] on div "Krystian Gaza" at bounding box center [267, 248] width 121 height 11
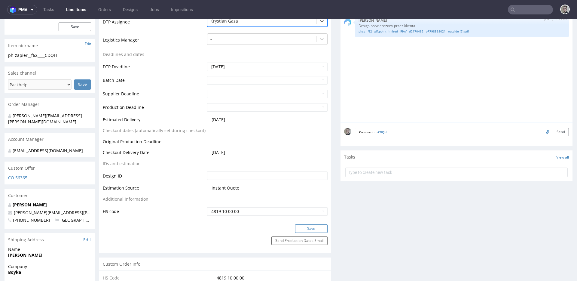
click at [299, 229] on button "Save" at bounding box center [311, 228] width 32 height 8
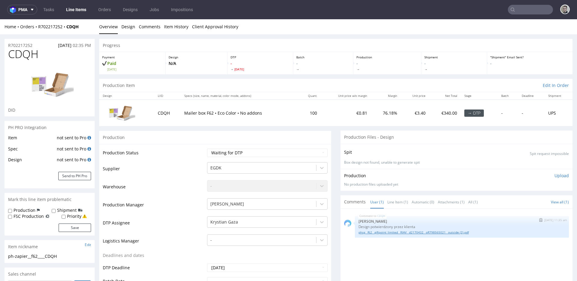
click at [438, 233] on link "phsg__f62__giftpoint_limited__RIAV__d2170432__oR798565021__outside (2).pdf" at bounding box center [462, 232] width 207 height 5
click at [28, 257] on div "ph-zapier__f62____CDQH" at bounding box center [49, 256] width 83 height 6
click at [27, 258] on div "ph-zapier__f62____CDQH" at bounding box center [49, 256] width 83 height 6
copy div "ph-zapier__f62____CDQH Update"
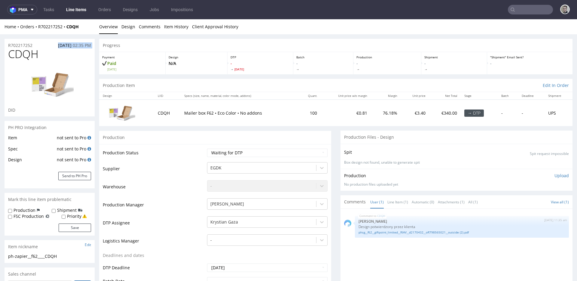
drag, startPoint x: 13, startPoint y: 46, endPoint x: 0, endPoint y: 53, distance: 14.4
drag, startPoint x: 33, startPoint y: 45, endPoint x: 4, endPoint y: 42, distance: 29.9
copy p "R702217252"
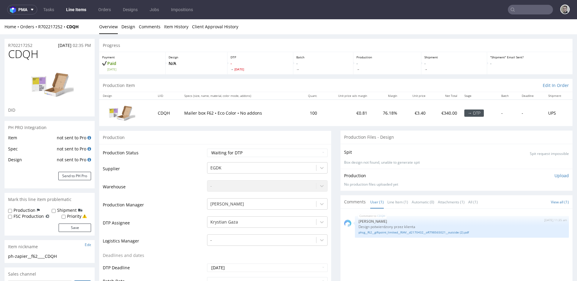
click at [557, 174] on p "Upload" at bounding box center [562, 176] width 14 height 6
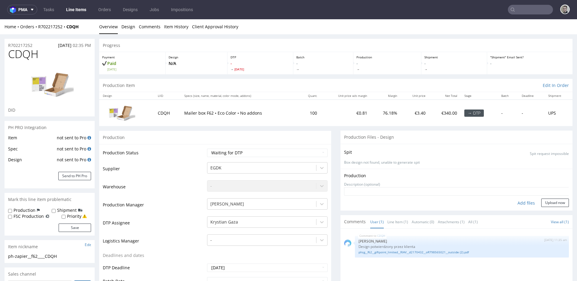
click at [519, 204] on div "Add files" at bounding box center [527, 203] width 30 height 9
type input "C:\fakepath\ph-zapier__f62____CDQH__d0__oR702217252__outside.pdf"
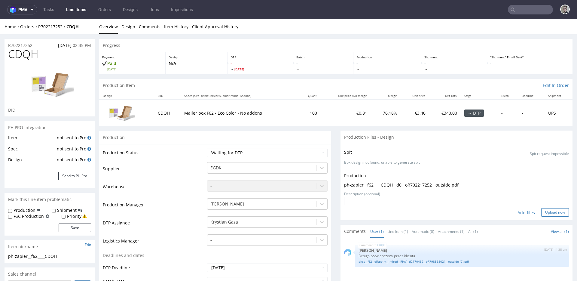
click at [553, 212] on button "Upload now" at bounding box center [556, 212] width 28 height 8
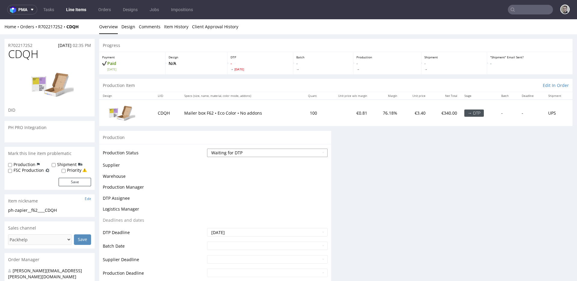
click at [242, 152] on select "Waiting for Artwork Waiting for Diecut Waiting for Mockup Waiting for DTP Waiti…" at bounding box center [267, 153] width 121 height 8
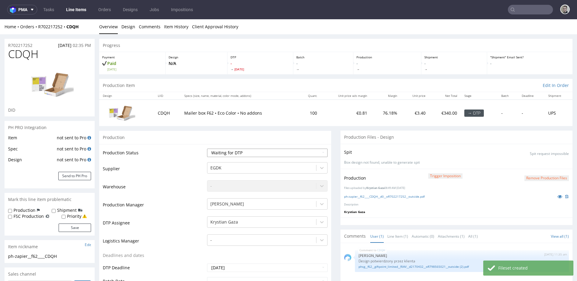
select select "dtp_in_process"
click at [207, 149] on select "Waiting for Artwork Waiting for Diecut Waiting for Mockup Waiting for DTP Waiti…" at bounding box center [267, 153] width 121 height 8
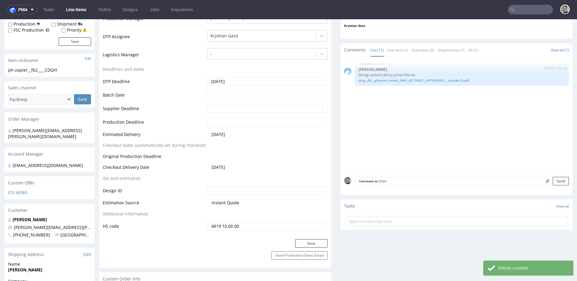
scroll to position [187, 0]
click at [309, 239] on button "Save" at bounding box center [311, 242] width 32 height 8
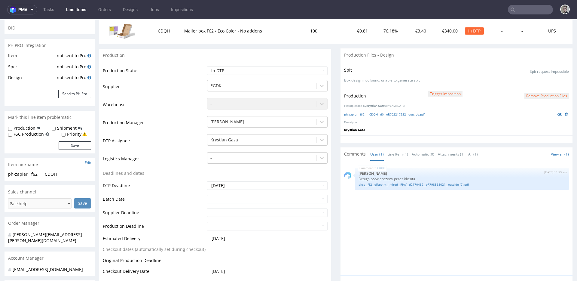
scroll to position [57, 0]
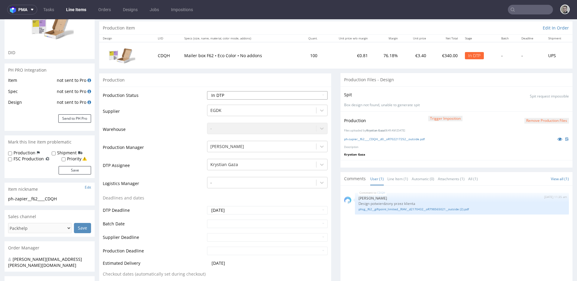
click at [253, 99] on select "Waiting for Artwork Waiting for Diecut Waiting for Mockup Waiting for DTP Waiti…" at bounding box center [267, 95] width 121 height 8
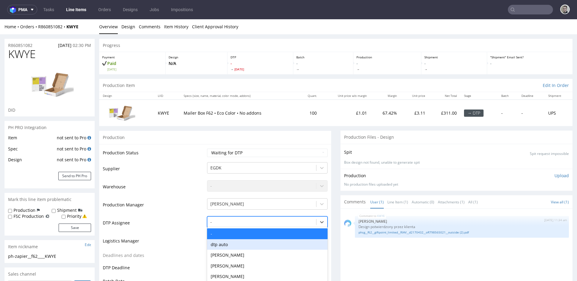
drag, startPoint x: 230, startPoint y: 222, endPoint x: 229, endPoint y: 225, distance: 3.2
click at [230, 222] on div "dtp auto, 2 of 30. 30 results available. Use Up and Down to choose options, pre…" at bounding box center [267, 220] width 121 height 8
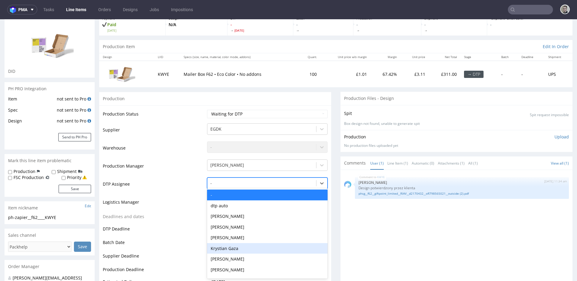
click at [232, 245] on div "Krystian Gaza" at bounding box center [267, 248] width 121 height 11
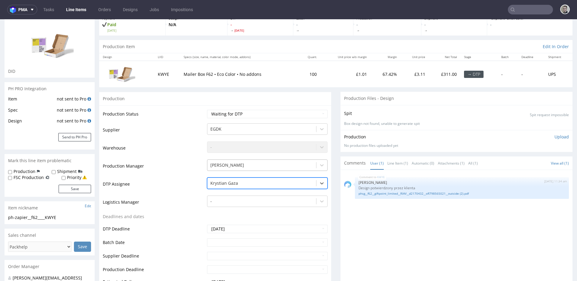
scroll to position [240, 0]
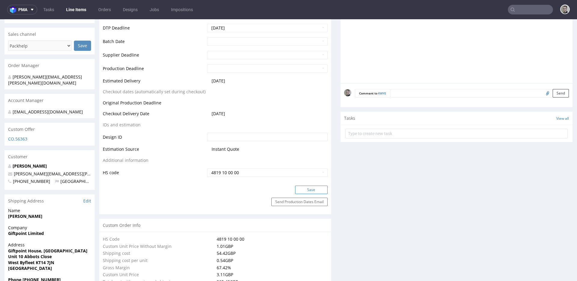
click at [318, 189] on button "Save" at bounding box center [311, 190] width 32 height 8
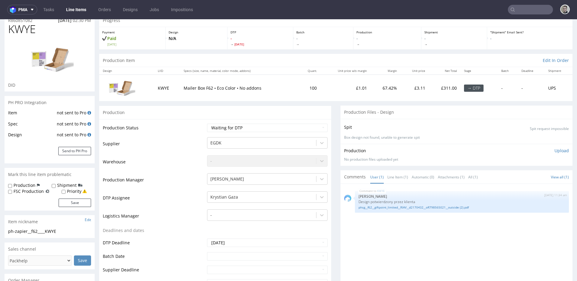
scroll to position [0, 0]
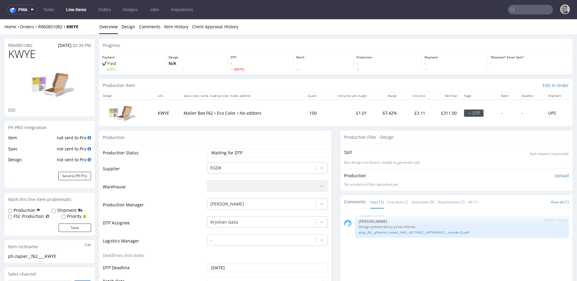
click at [31, 253] on div "ph-zapier__f62____KWYE" at bounding box center [49, 256] width 83 height 6
copy div "ph-zapier__f62____KWYE Update"
drag, startPoint x: 38, startPoint y: 45, endPoint x: 0, endPoint y: 58, distance: 39.9
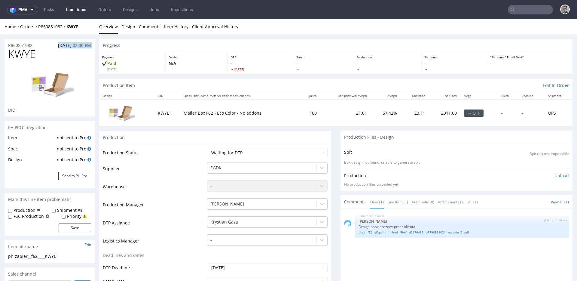
drag, startPoint x: 38, startPoint y: 46, endPoint x: 5, endPoint y: 46, distance: 32.8
click at [5, 46] on div "R860851082 [DATE] 02:30 PM" at bounding box center [50, 44] width 90 height 10
copy p "R860851082"
click at [555, 176] on p "Upload" at bounding box center [562, 176] width 14 height 6
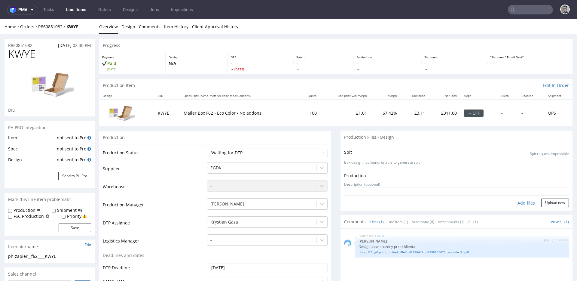
click at [522, 203] on div "Add files" at bounding box center [527, 203] width 30 height 9
type input "C:\fakepath\ph-zapier__f62____KWYE__d0__oR860851082__outside.pdf"
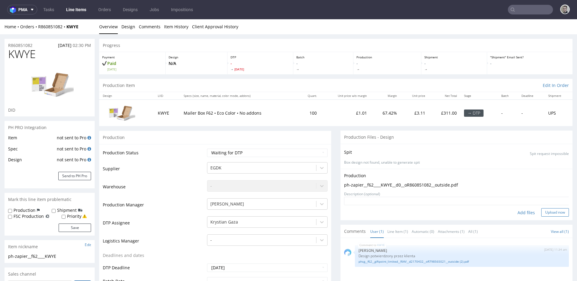
click at [557, 213] on button "Upload now" at bounding box center [556, 212] width 28 height 8
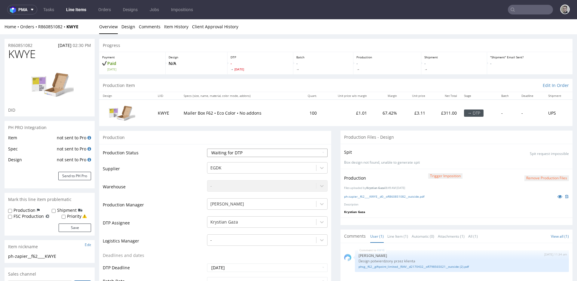
click at [219, 154] on select "Waiting for Artwork Waiting for Diecut Waiting for Mockup Waiting for DTP Waiti…" at bounding box center [267, 153] width 121 height 8
select select "dtp_in_process"
click at [207, 149] on select "Waiting for Artwork Waiting for Diecut Waiting for Mockup Waiting for DTP Waiti…" at bounding box center [267, 153] width 121 height 8
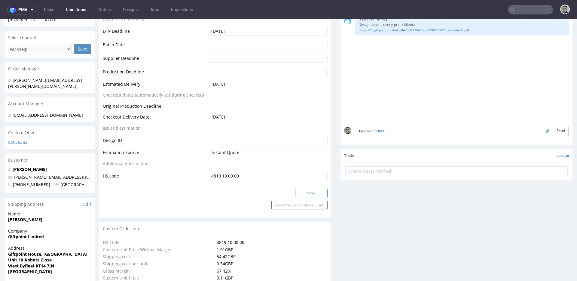
click at [312, 196] on button "Save" at bounding box center [311, 193] width 32 height 8
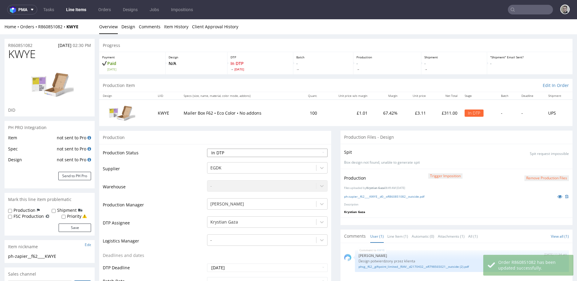
click at [249, 149] on select "Waiting for Artwork Waiting for Diecut Waiting for Mockup Waiting for DTP Waiti…" at bounding box center [267, 153] width 121 height 8
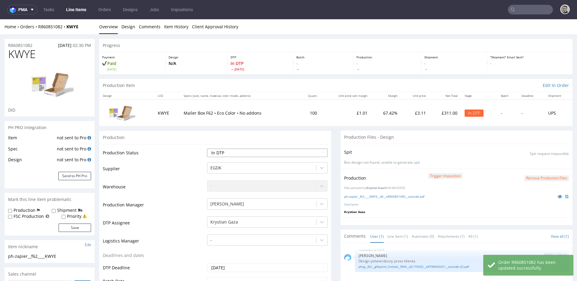
select select "dtp_production_ready"
click at [207, 149] on select "Waiting for Artwork Waiting for Diecut Waiting for Mockup Waiting for DTP Waiti…" at bounding box center [267, 153] width 121 height 8
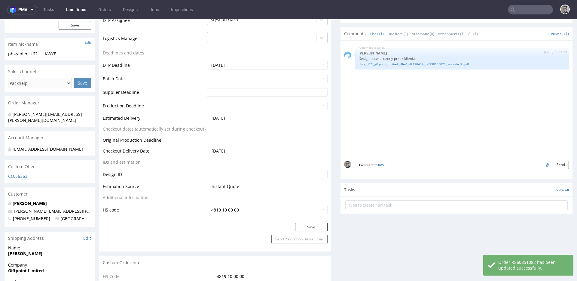
scroll to position [242, 0]
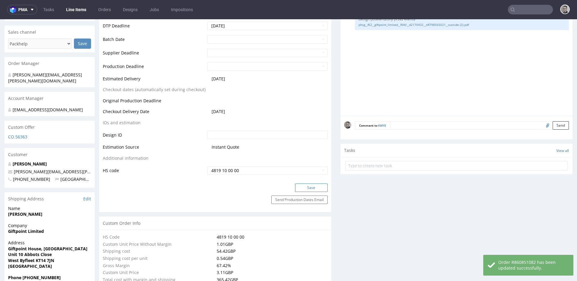
click at [318, 185] on button "Save" at bounding box center [311, 187] width 32 height 8
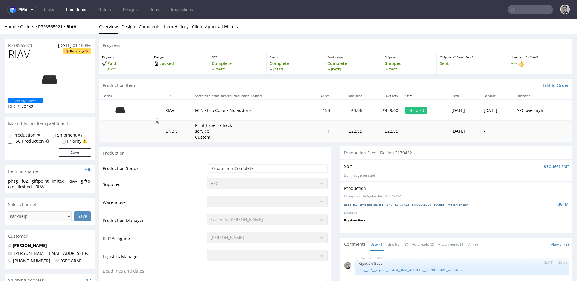
click at [406, 205] on link "phsg__f62__giftpoint_limited__RIAV__d2170432__oR798565021__outside__imposition.…" at bounding box center [406, 204] width 124 height 4
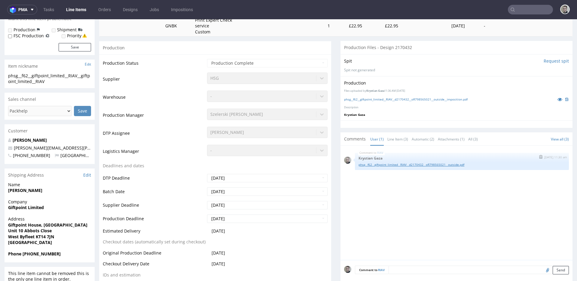
click at [413, 164] on link "phsg__f62__giftpoint_limited__RIAV__d2170432__oR798565021__outside.pdf" at bounding box center [462, 164] width 207 height 5
click at [434, 164] on link "phsg__f62__giftpoint_limited__RIAV__d2170432__oR798565021__outside.pdf" at bounding box center [462, 164] width 207 height 5
